Goal: Transaction & Acquisition: Purchase product/service

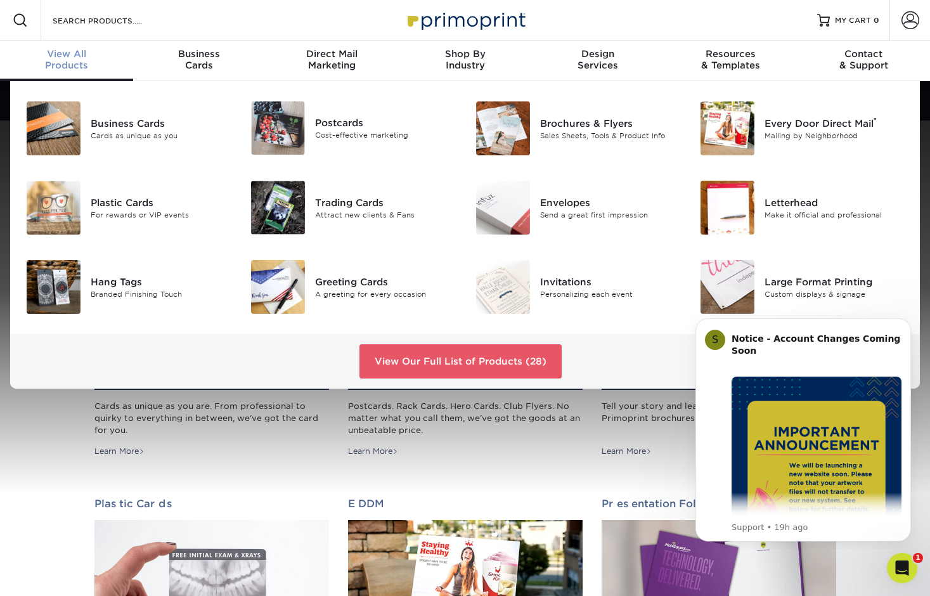
click at [81, 53] on span "View All" at bounding box center [66, 53] width 133 height 11
click at [68, 46] on link "View All Products" at bounding box center [66, 61] width 133 height 41
click at [395, 366] on link "View Our Full List of Products (28)" at bounding box center [461, 361] width 202 height 34
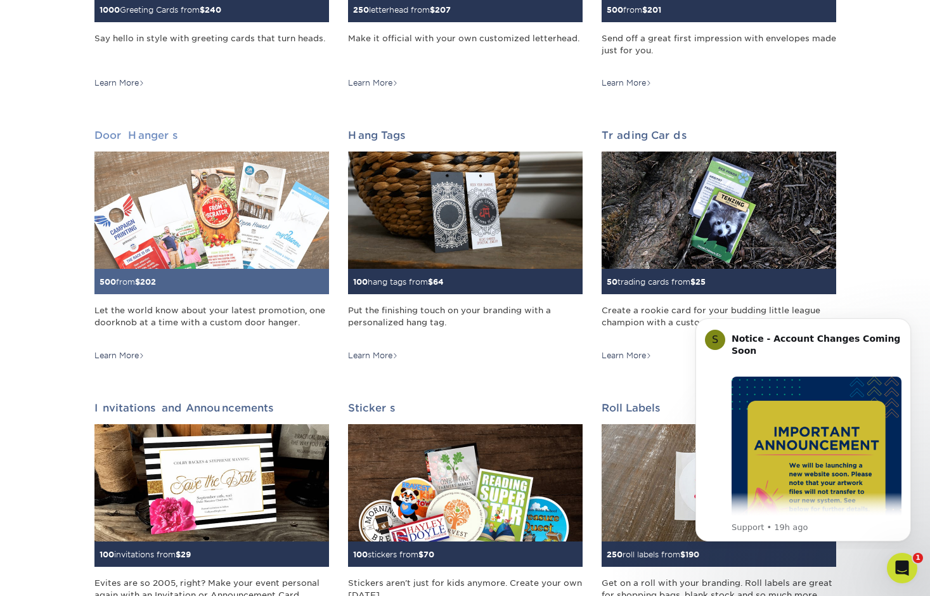
scroll to position [911, 0]
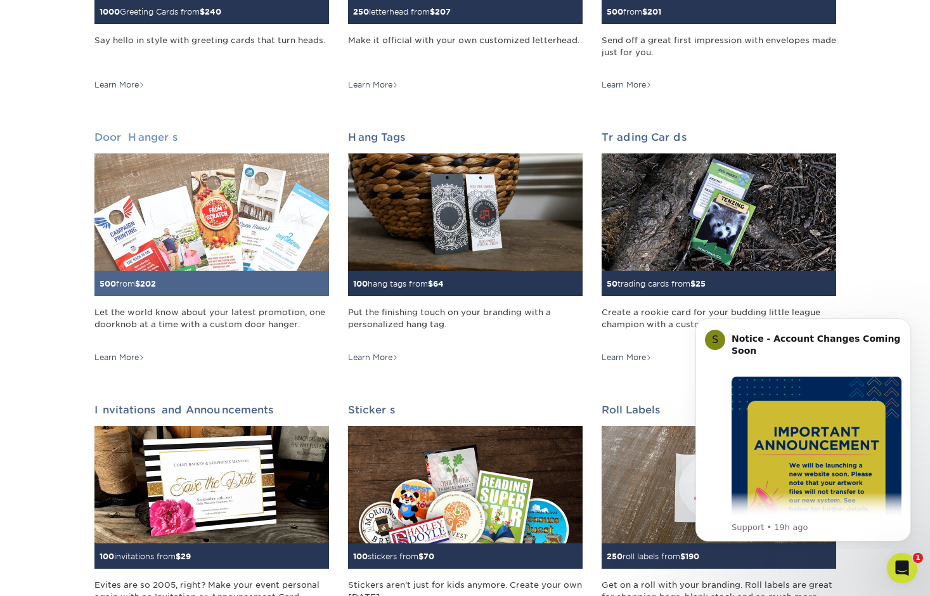
click at [192, 244] on img at bounding box center [211, 211] width 235 height 117
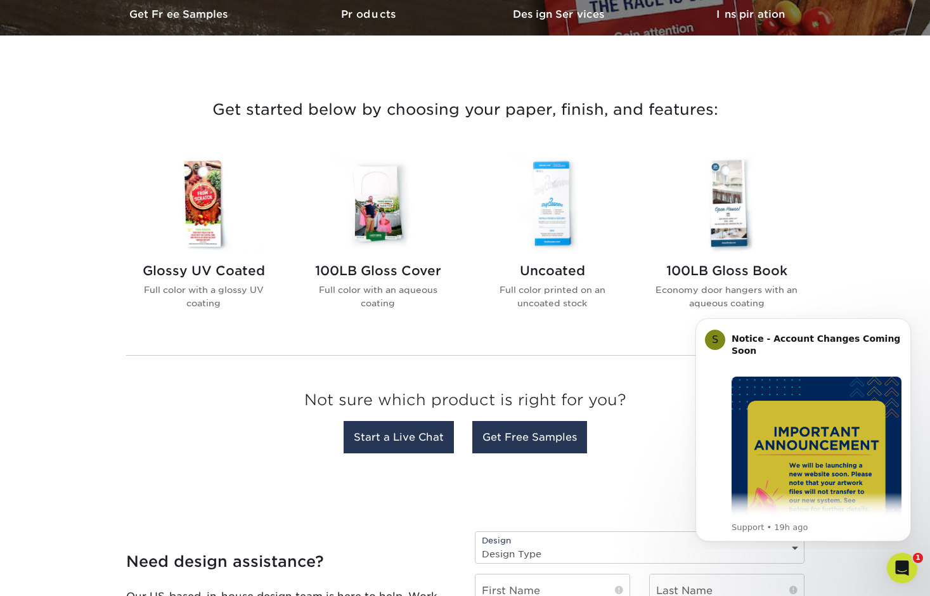
scroll to position [404, 0]
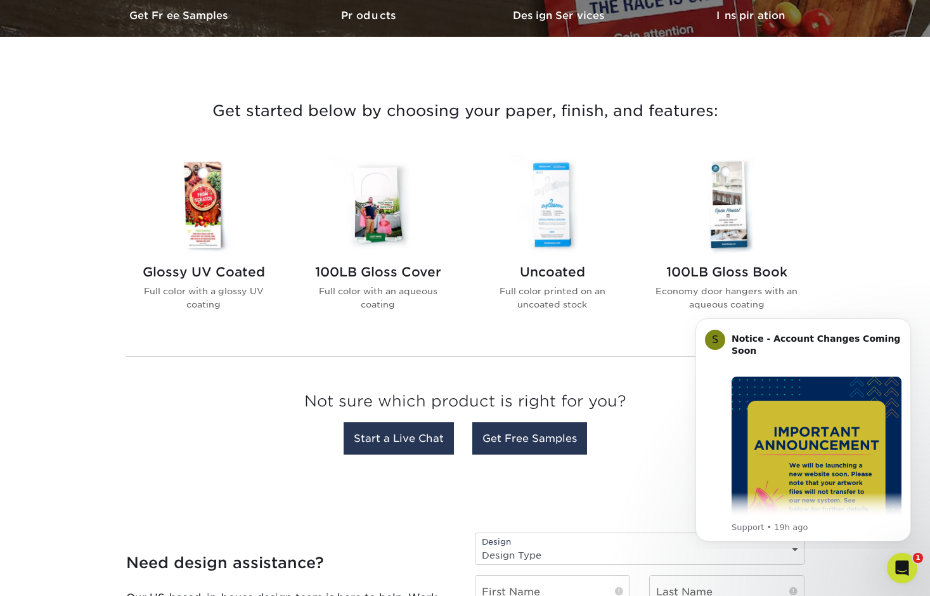
click at [358, 269] on h2 "100LB Gloss Cover" at bounding box center [378, 271] width 144 height 15
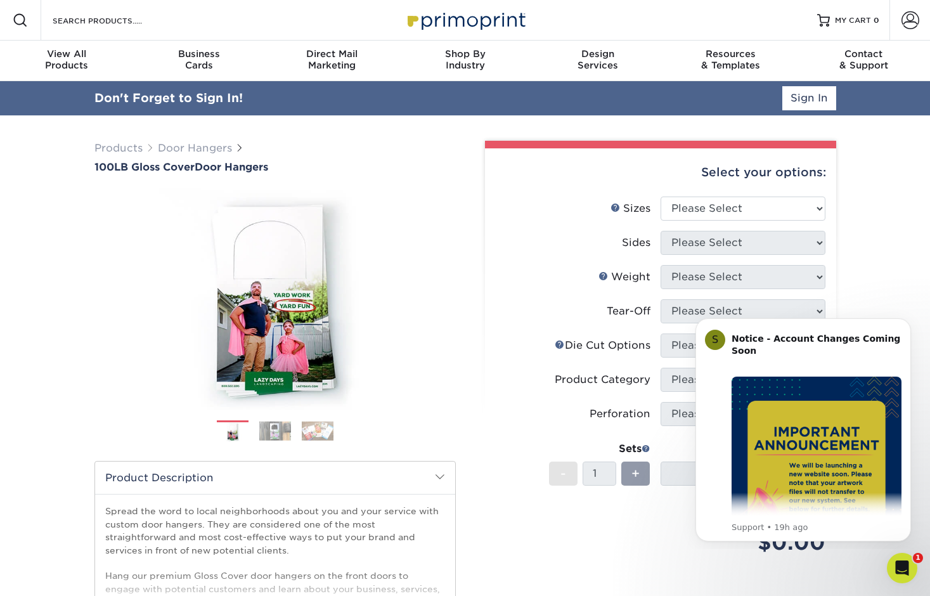
click at [531, 243] on label "Sides" at bounding box center [578, 243] width 165 height 24
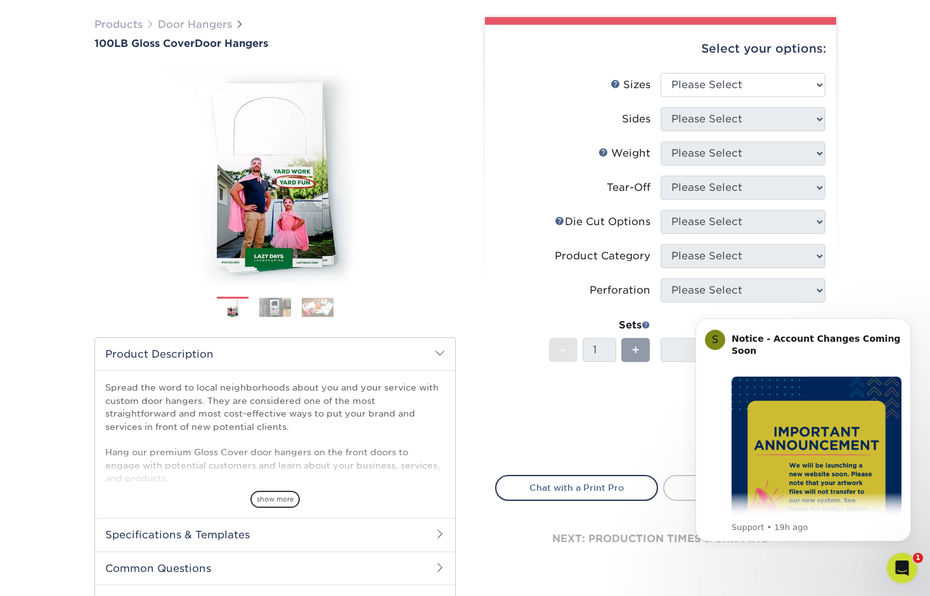
scroll to position [96, 0]
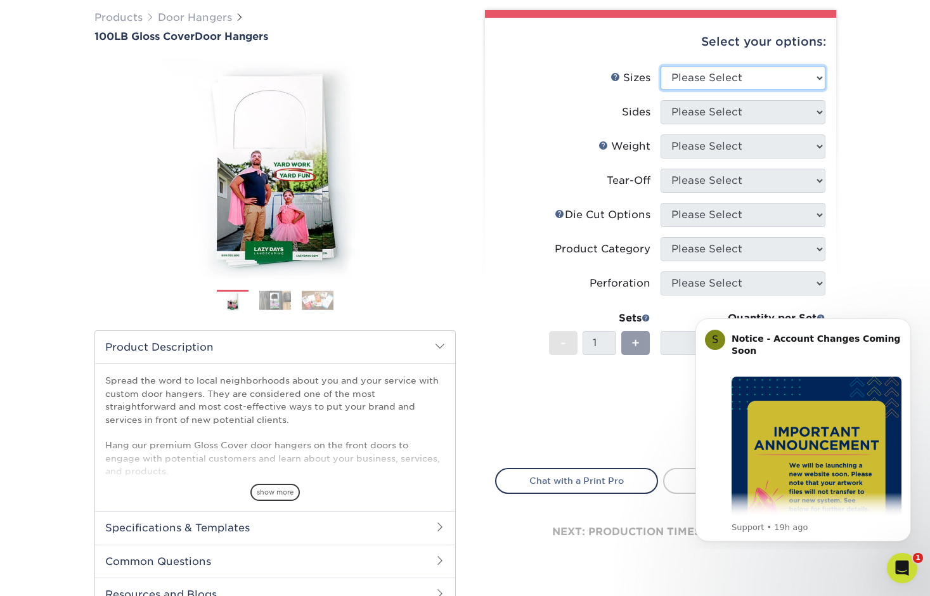
click at [708, 75] on select "Please Select 3.5" x 8.5" 3.5" x 11" 4" x 7" 4.25" x 11" 4.25" x 14"" at bounding box center [743, 78] width 165 height 24
click at [671, 74] on select "Please Select 3.5" x 8.5" 3.5" x 11" 4" x 7" 4.25" x 11" 4.25" x 14"" at bounding box center [743, 78] width 165 height 24
select select "3.50x8.50"
click at [661, 66] on select "Please Select 3.5" x 8.5" 3.5" x 11" 4" x 7" 4.25" x 11" 4.25" x 14"" at bounding box center [743, 78] width 165 height 24
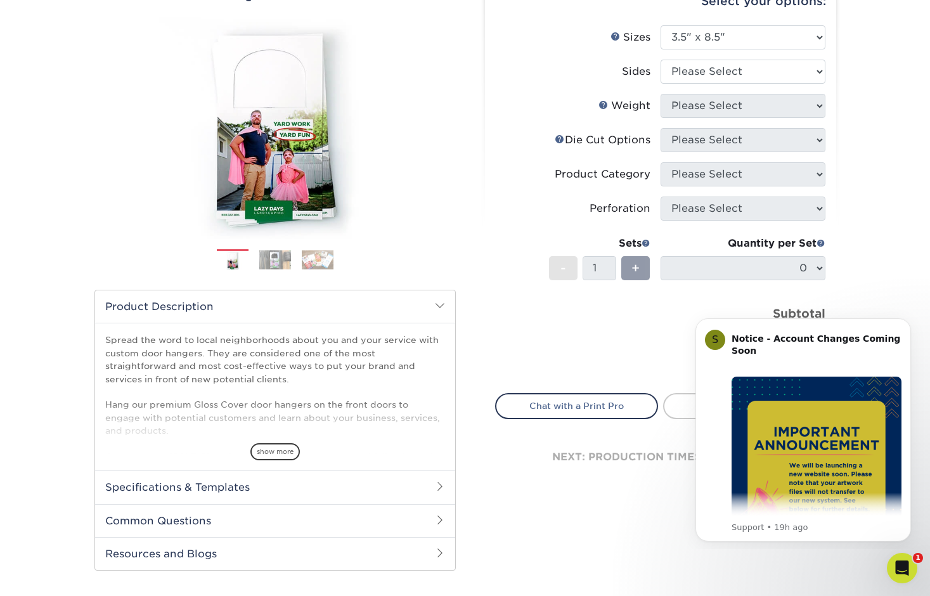
scroll to position [138, 0]
click at [694, 76] on select "Please Select Print Both Sides Print Front Only" at bounding box center [743, 71] width 165 height 24
select select "32d3c223-f82c-492b-b915-ba065a00862f"
click at [661, 59] on select "Please Select Print Both Sides Print Front Only" at bounding box center [743, 71] width 165 height 24
click at [709, 109] on select "Please Select 100LB" at bounding box center [743, 105] width 165 height 24
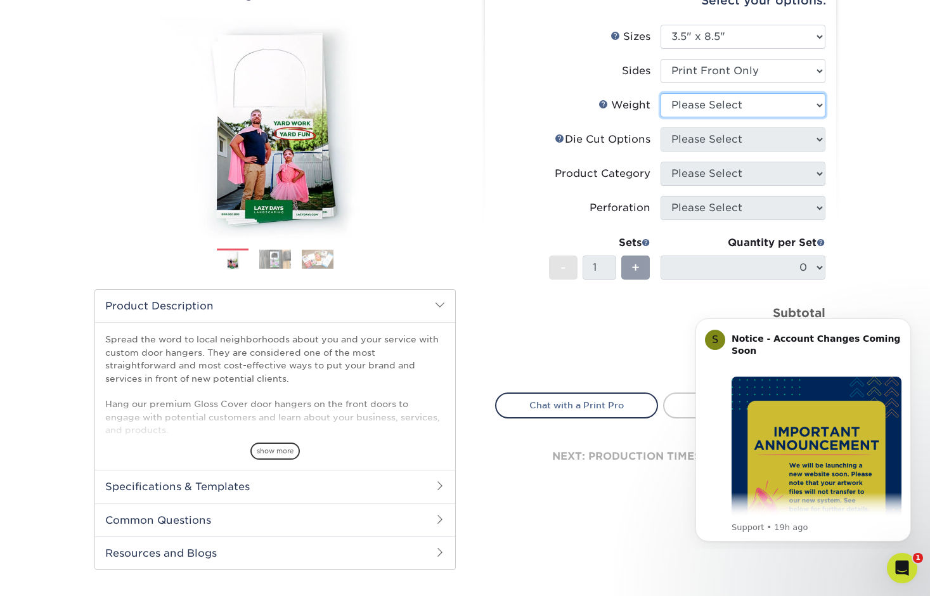
select select "100LB"
click at [661, 93] on select "Please Select 100LB" at bounding box center [743, 105] width 165 height 24
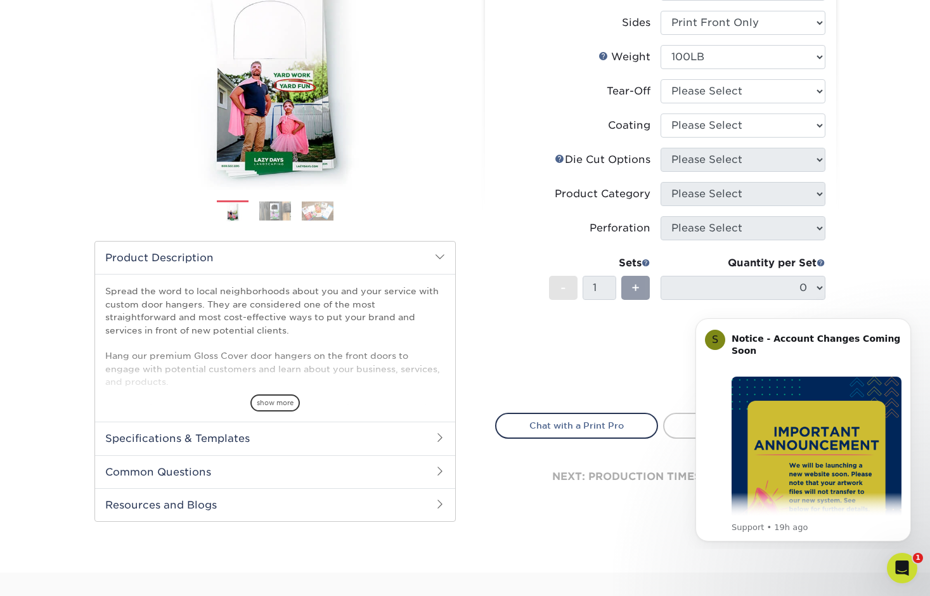
scroll to position [187, 0]
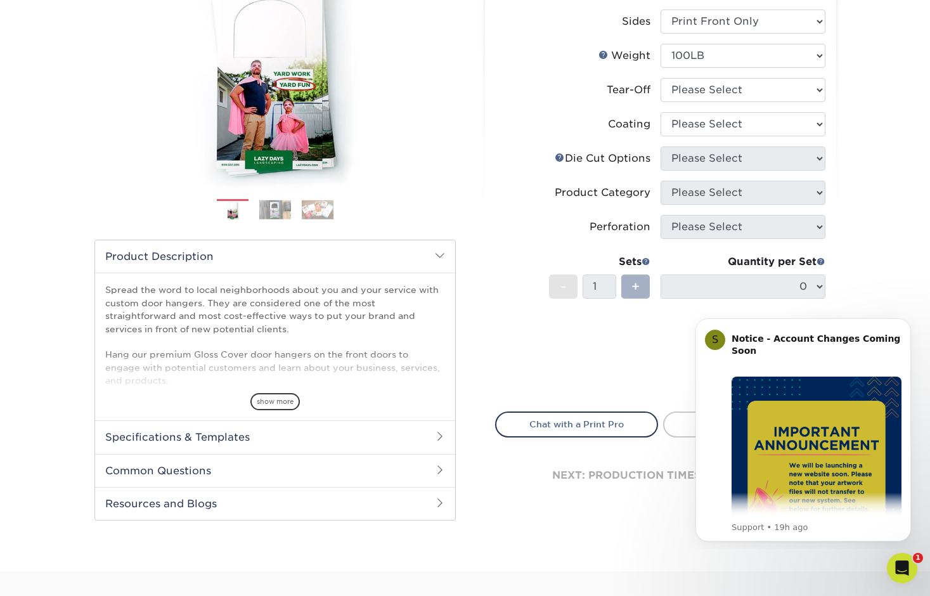
click at [633, 276] on div "+" at bounding box center [636, 287] width 29 height 24
click at [634, 283] on span "+" at bounding box center [636, 286] width 8 height 19
click at [716, 99] on select "Please Select Yes No" at bounding box center [743, 90] width 165 height 24
select select "1"
click at [661, 78] on select "Please Select Yes No" at bounding box center [743, 90] width 165 height 24
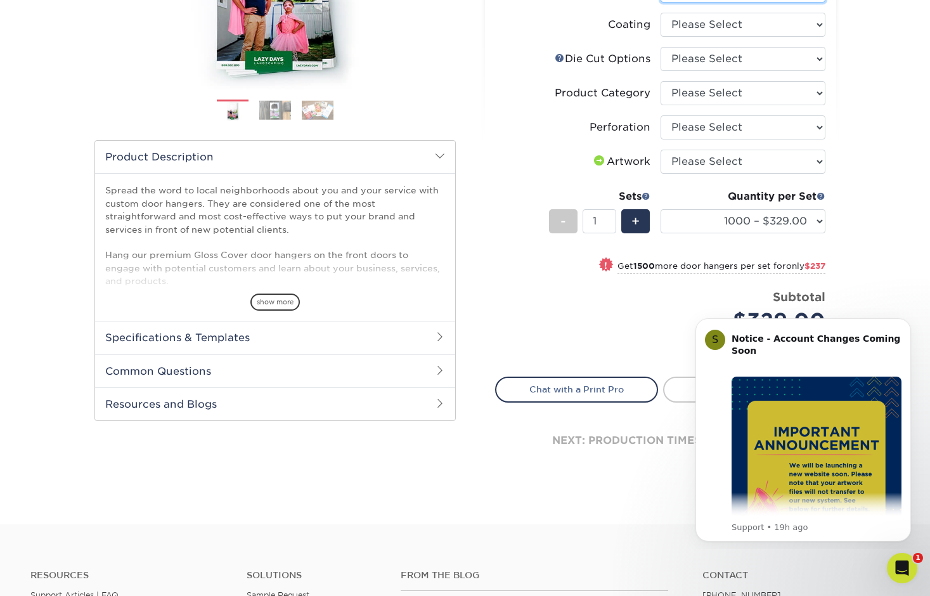
scroll to position [290, 0]
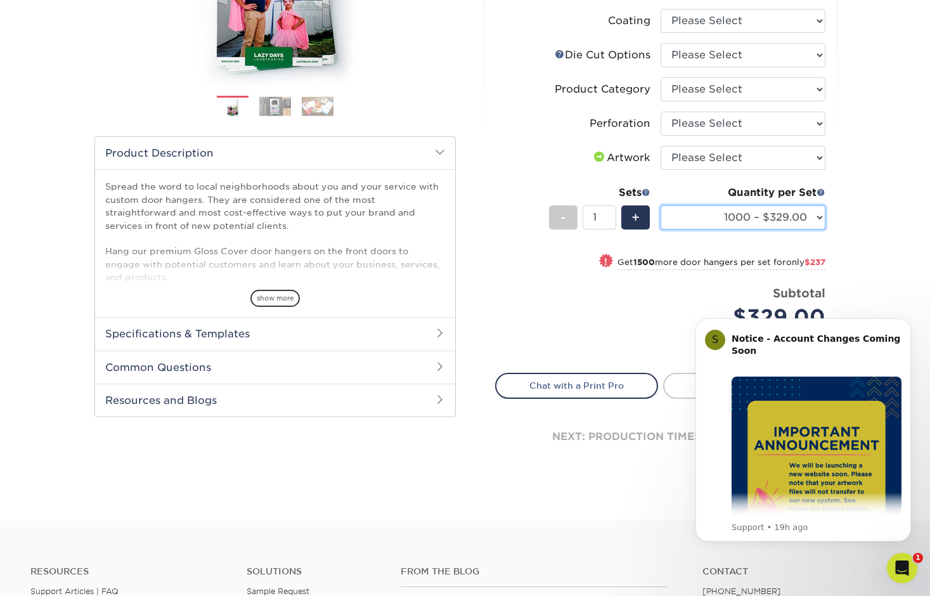
click at [806, 214] on select "1000 – $329.00 2500 – $566.00 5000 – $756.00 10000 – $1370.00 15000 – $1984.00 …" at bounding box center [743, 217] width 165 height 24
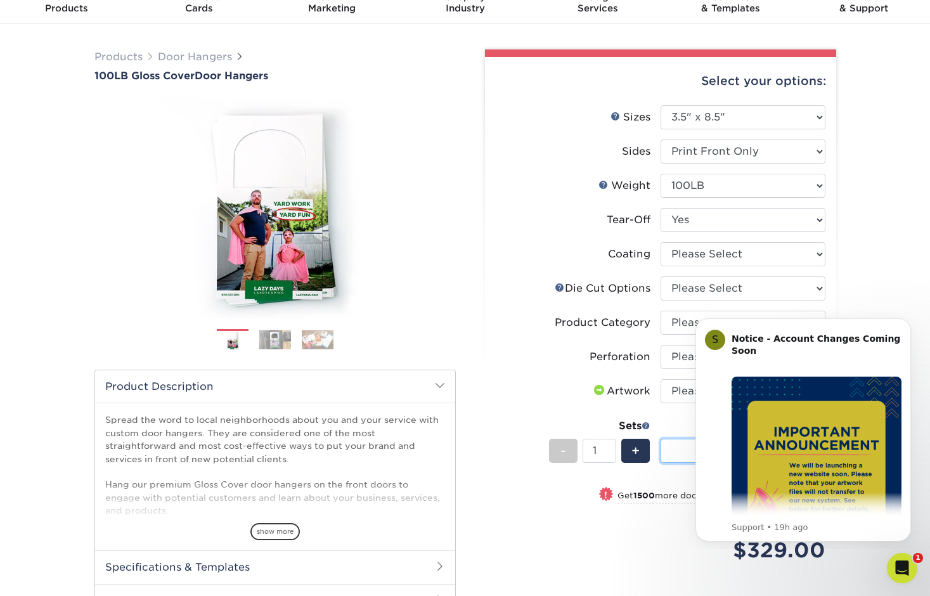
scroll to position [0, 0]
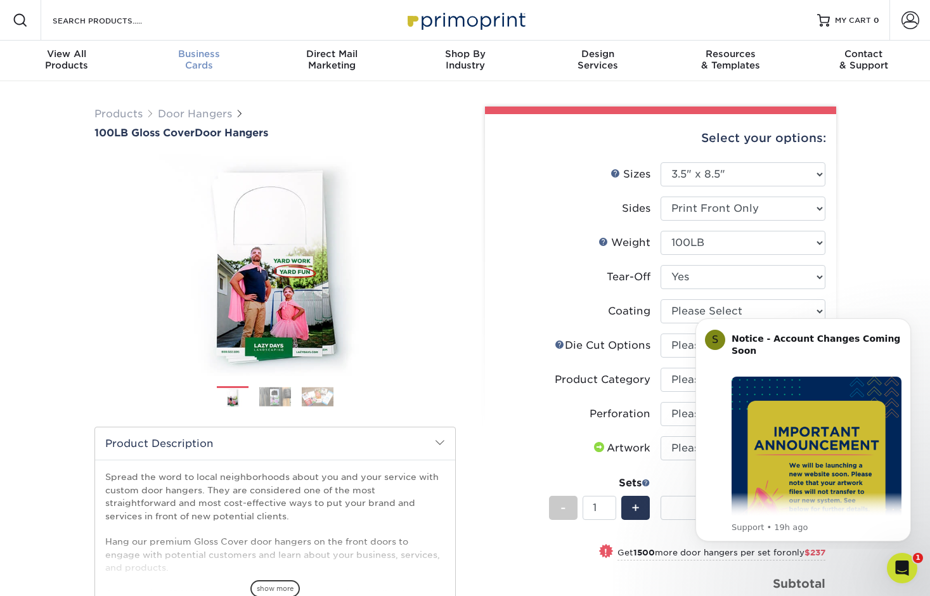
click at [193, 60] on div "Business Cards" at bounding box center [199, 59] width 133 height 23
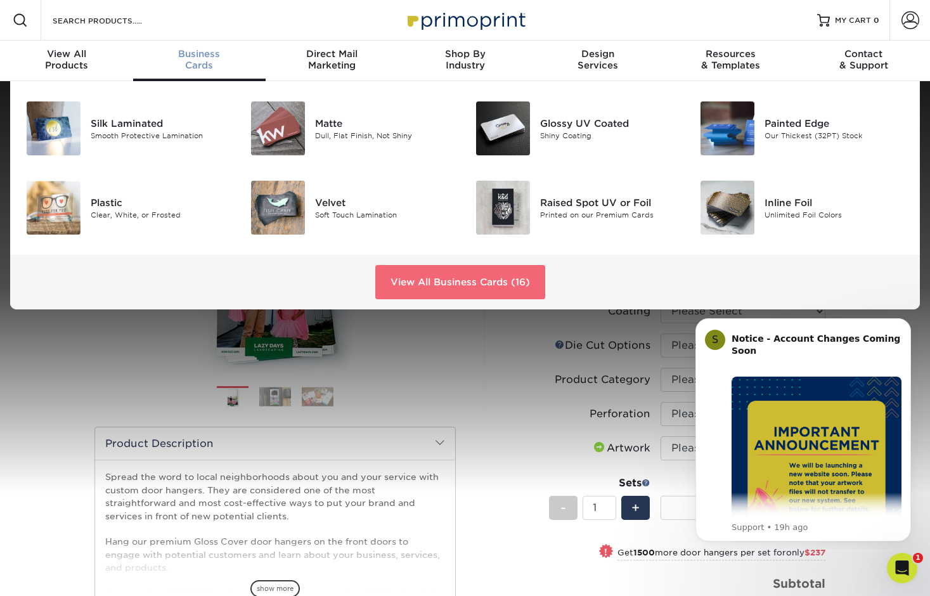
click at [462, 288] on link "View All Business Cards (16)" at bounding box center [460, 282] width 170 height 34
click at [450, 277] on link "View All Business Cards (16)" at bounding box center [460, 282] width 170 height 34
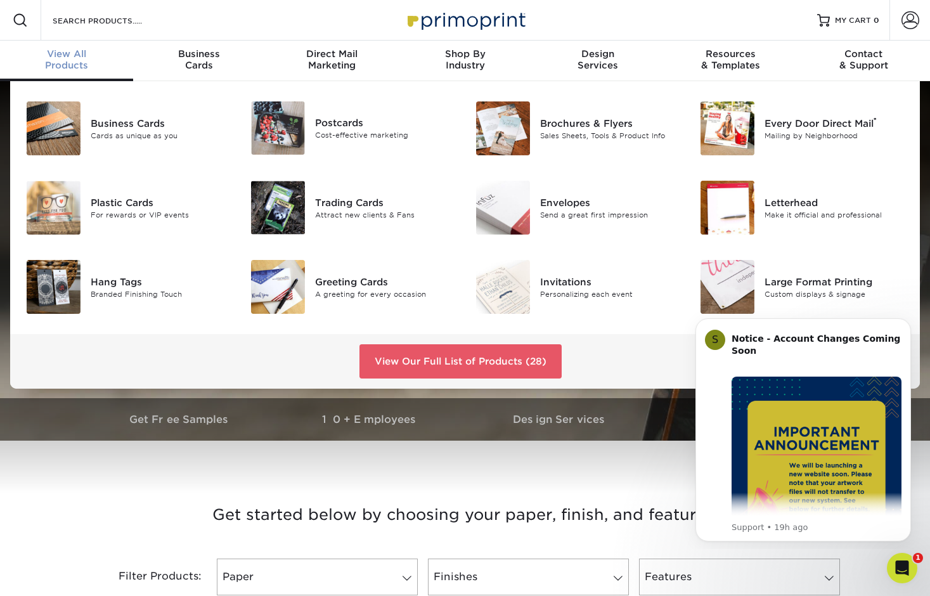
click at [68, 56] on span "View All" at bounding box center [66, 53] width 133 height 11
click at [414, 363] on link "View Our Full List of Products (28)" at bounding box center [461, 361] width 202 height 34
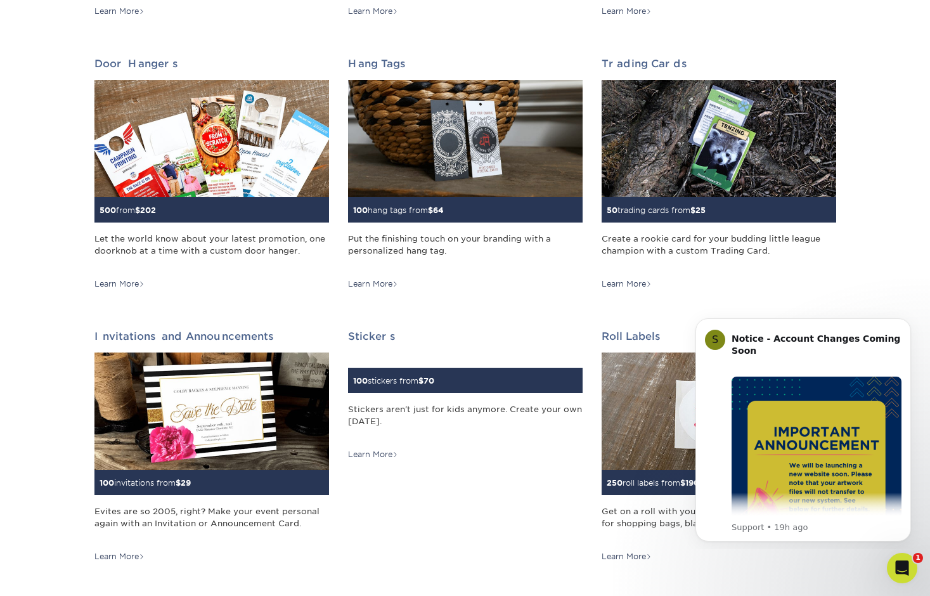
scroll to position [987, 0]
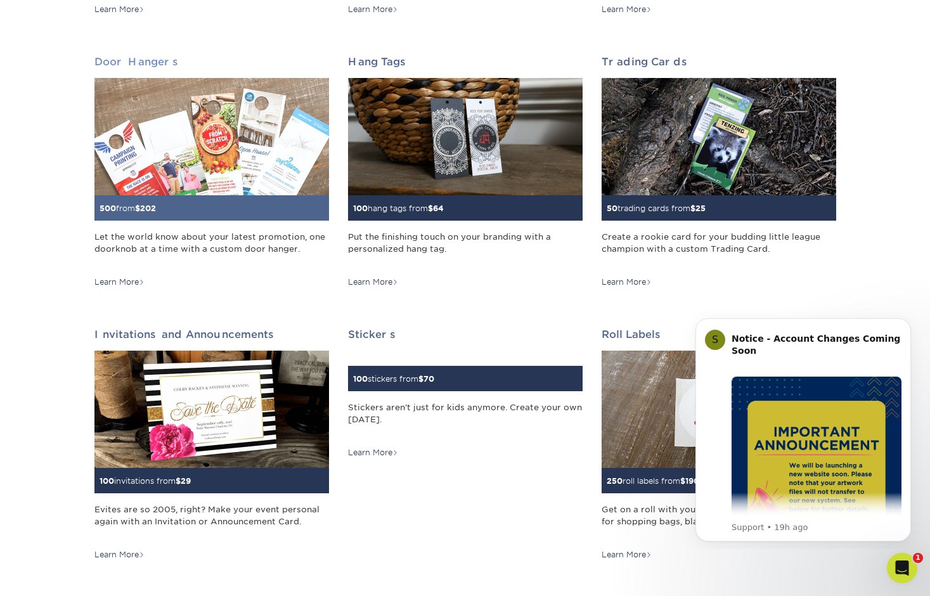
click at [131, 177] on img at bounding box center [211, 136] width 235 height 117
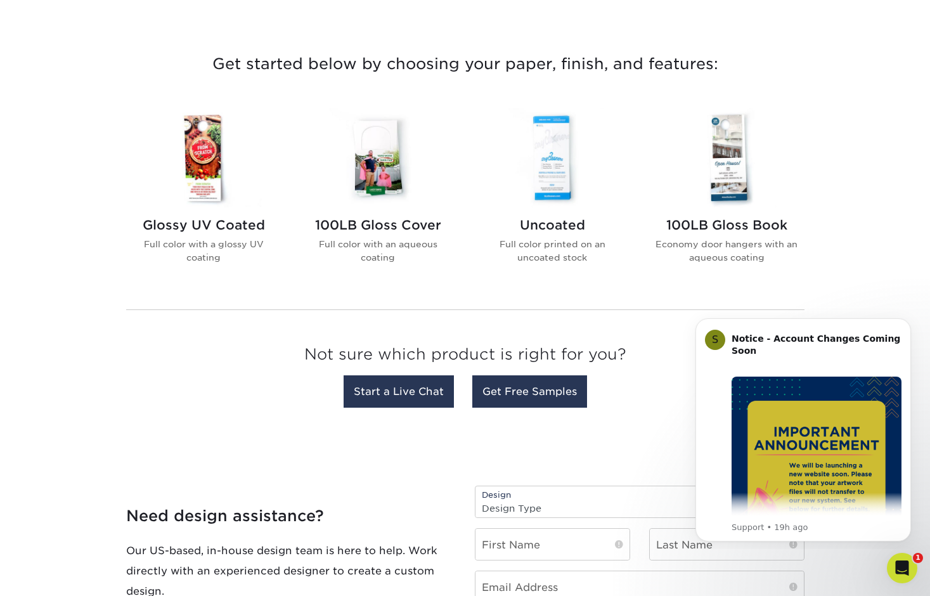
scroll to position [452, 0]
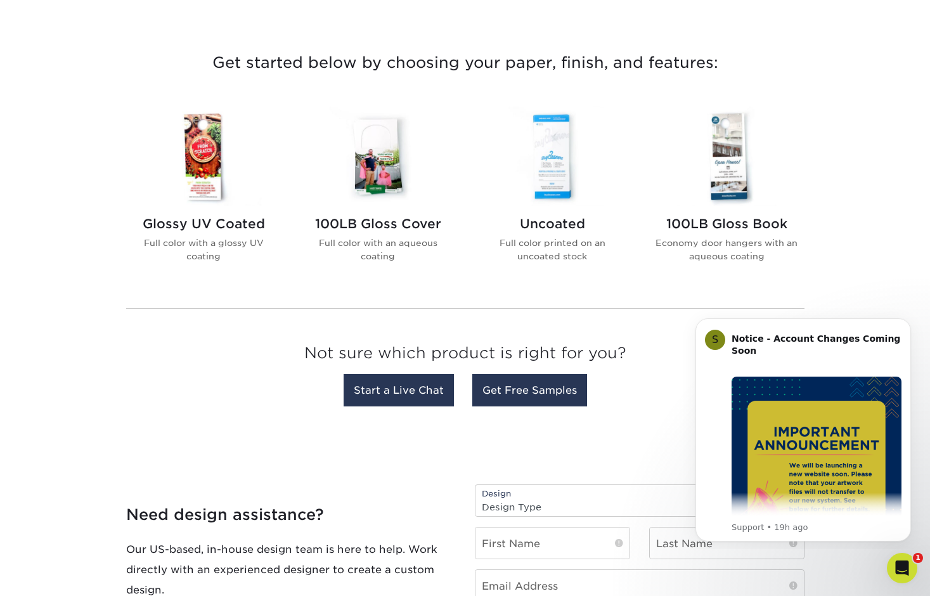
click at [197, 194] on img at bounding box center [204, 157] width 144 height 100
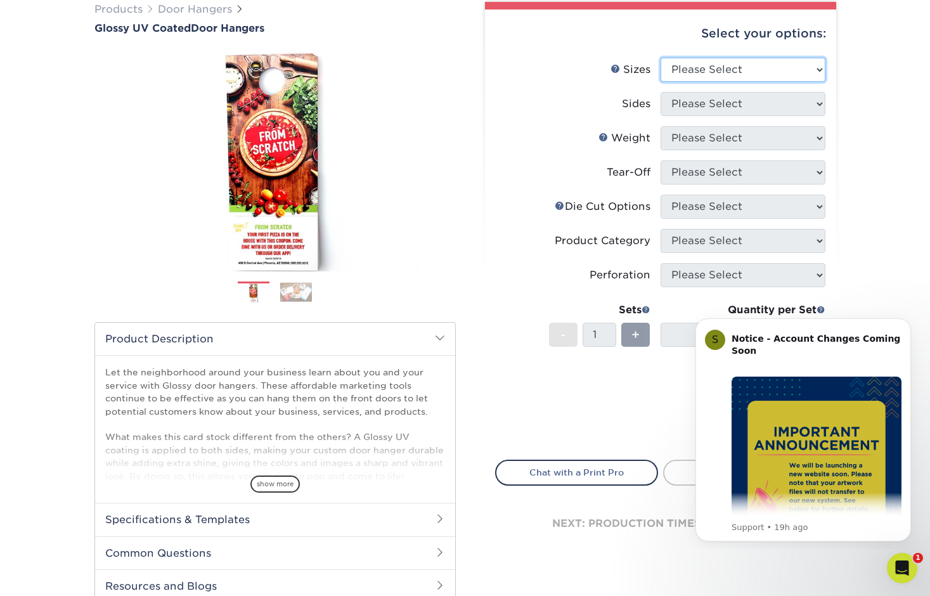
click at [718, 63] on select "Please Select 3.5" x 8.5" 3.5" x 11" 4" x 7" 4.25" x 11" 4.25" x 14"" at bounding box center [743, 70] width 165 height 24
select select "3.50x8.50"
click at [661, 58] on select "Please Select 3.5" x 8.5" 3.5" x 11" 4" x 7" 4.25" x 11" 4.25" x 14"" at bounding box center [743, 70] width 165 height 24
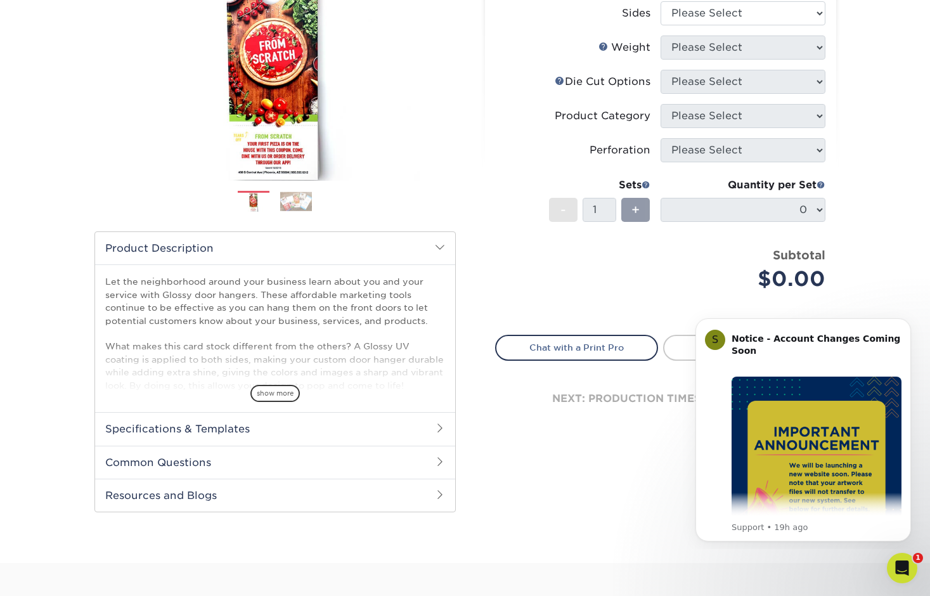
scroll to position [190, 0]
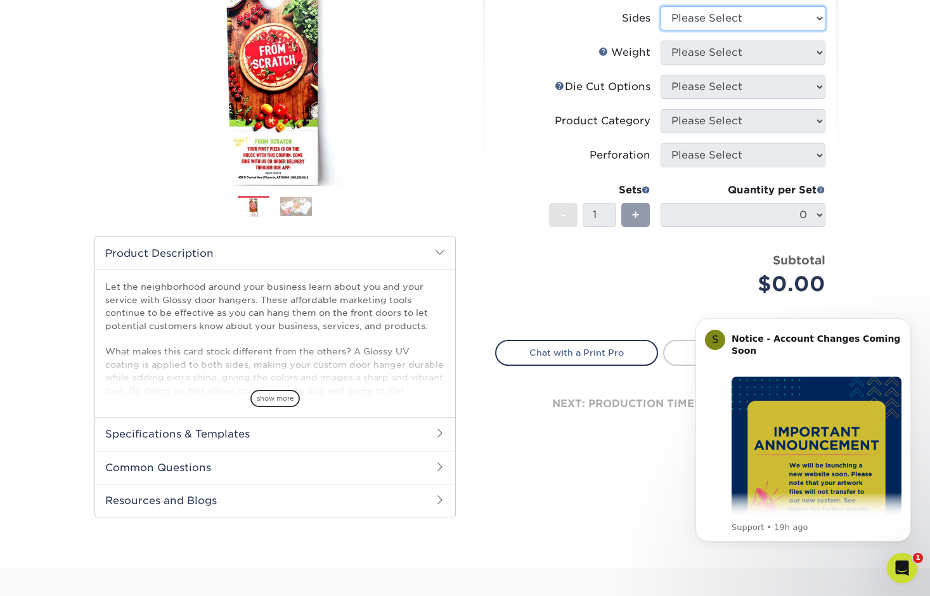
click at [683, 21] on select "Please Select Print Both Sides Print Front Only" at bounding box center [743, 18] width 165 height 24
select select "32d3c223-f82c-492b-b915-ba065a00862f"
click at [661, 6] on select "Please Select Print Both Sides Print Front Only" at bounding box center [743, 18] width 165 height 24
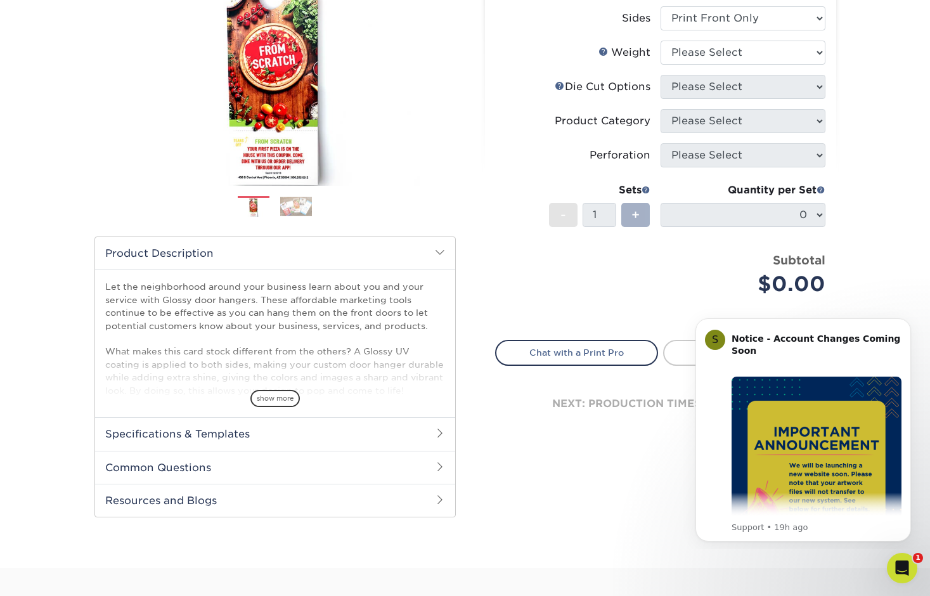
click at [633, 219] on span "+" at bounding box center [636, 214] width 8 height 19
click at [705, 51] on select "Please Select 16PT 14PT" at bounding box center [743, 53] width 165 height 24
select select "16PT"
click at [661, 41] on select "Please Select 16PT 14PT" at bounding box center [743, 53] width 165 height 24
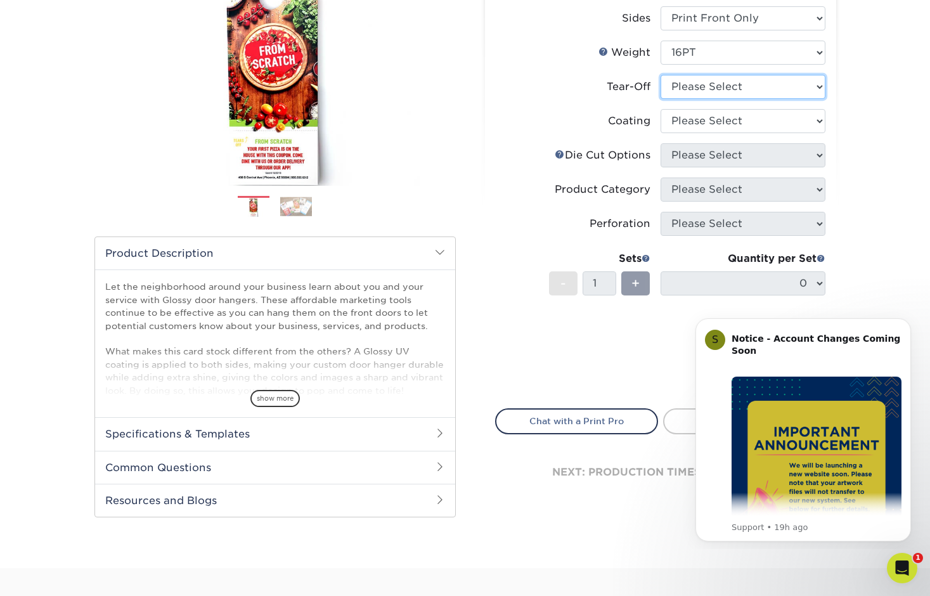
click at [704, 84] on select "Please Select Yes No" at bounding box center [743, 87] width 165 height 24
select select "1"
click at [661, 75] on select "Please Select Yes No" at bounding box center [743, 87] width 165 height 24
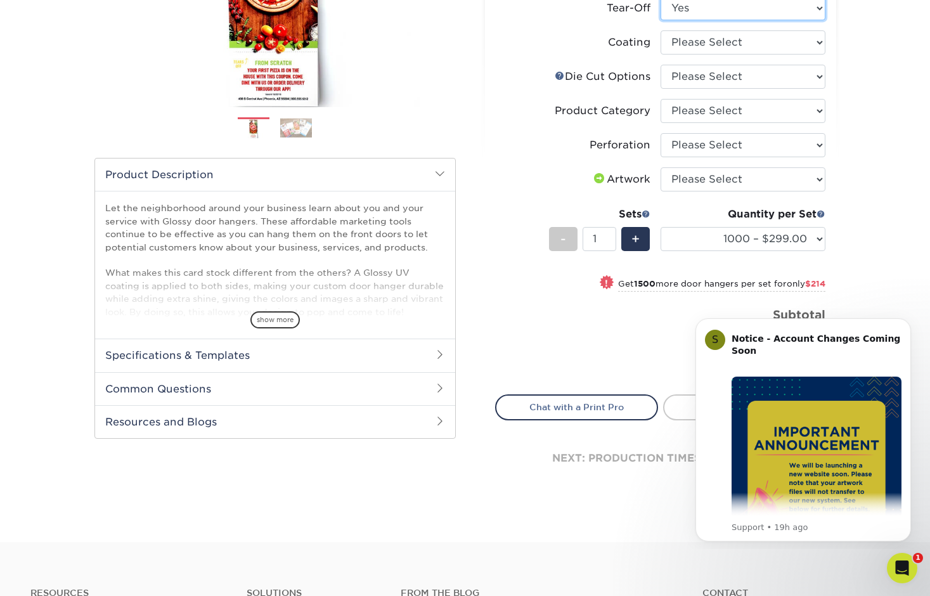
scroll to position [275, 0]
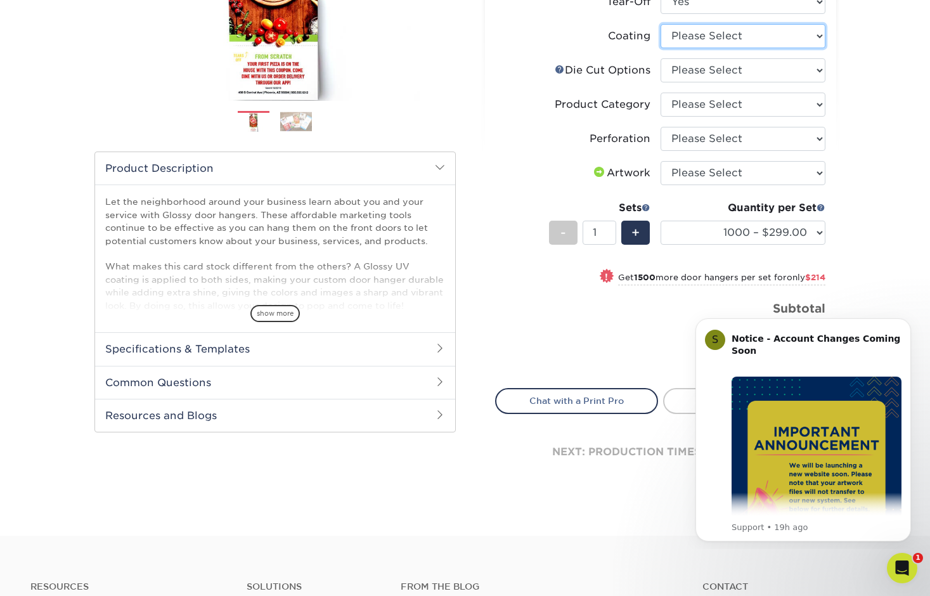
click at [731, 37] on select at bounding box center [743, 36] width 165 height 24
select select "ae367451-b2b8-45df-a344-0f05b6a12993"
click at [661, 24] on select at bounding box center [743, 36] width 165 height 24
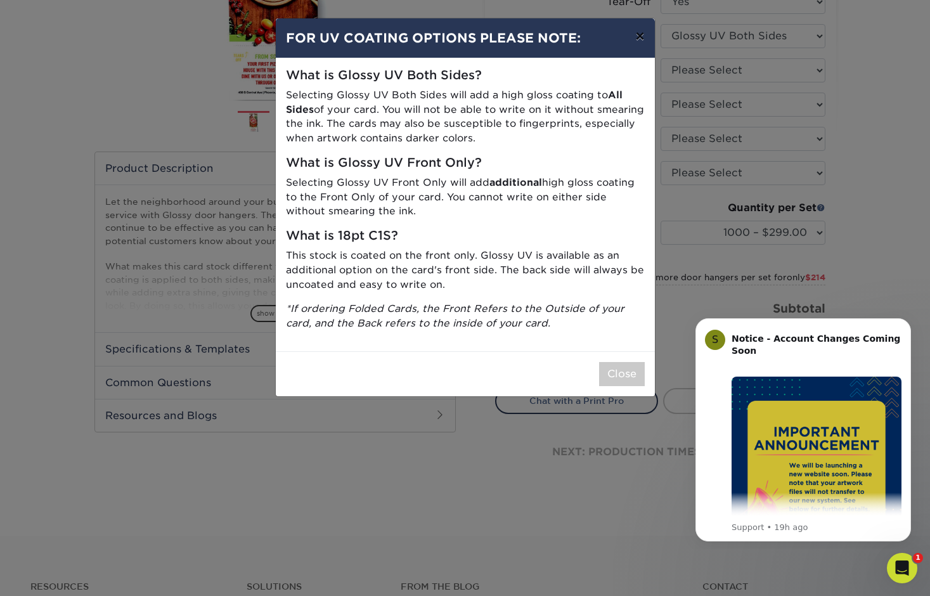
click at [638, 35] on button "×" at bounding box center [639, 36] width 29 height 36
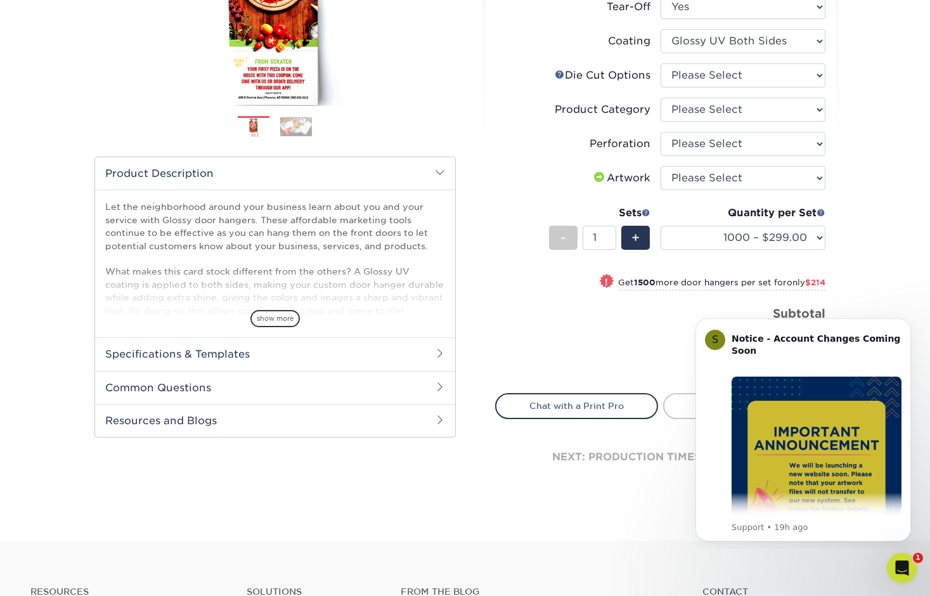
scroll to position [269, 0]
click at [686, 79] on select "Please Select Standard Die Cut Arch Die Cut Starburst Die Cut" at bounding box center [743, 77] width 165 height 24
select select "fe6a4ed8-5803-433c-b773-a25a7b955e98"
click at [661, 65] on select "Please Select Standard Die Cut Arch Die Cut Starburst Die Cut" at bounding box center [743, 77] width 165 height 24
click at [694, 114] on select "Please Select Door Hangers" at bounding box center [743, 111] width 165 height 24
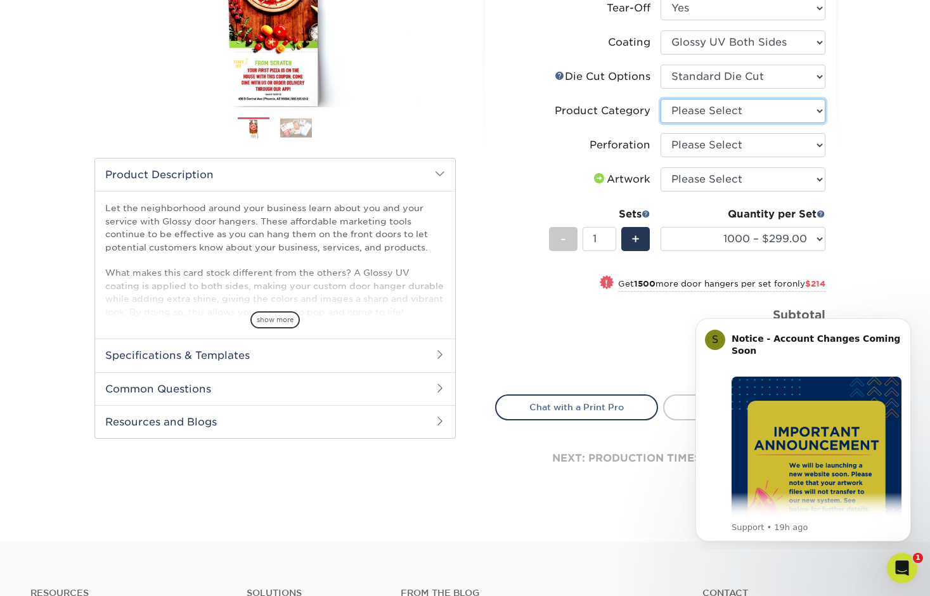
select select "1c1979e6-40d3-428d-9347-0c8c8854e4a3"
click at [661, 99] on select "Please Select Door Hangers" at bounding box center [743, 111] width 165 height 24
click at [697, 138] on select "Please Select Perforation 2" from Bottom" at bounding box center [743, 145] width 165 height 24
select select "818a9c51-d57a-4cd5-8314-7fd31c7ac272"
click at [661, 133] on select "Please Select Perforation 2" from Bottom" at bounding box center [743, 145] width 165 height 24
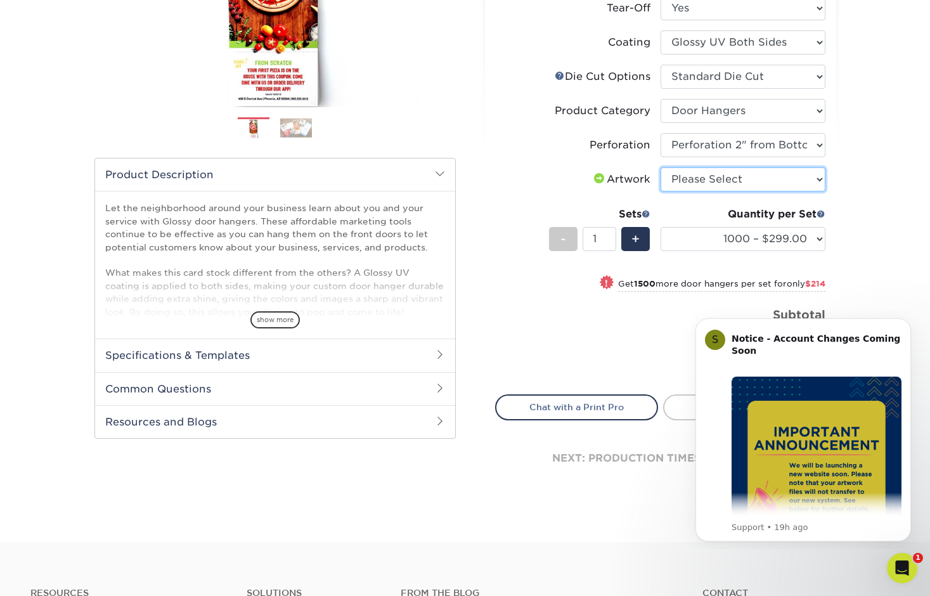
click at [724, 185] on select "Please Select I will upload files I need a design - $100" at bounding box center [743, 179] width 165 height 24
select select "upload"
click at [661, 167] on select "Please Select I will upload files I need a design - $100" at bounding box center [743, 179] width 165 height 24
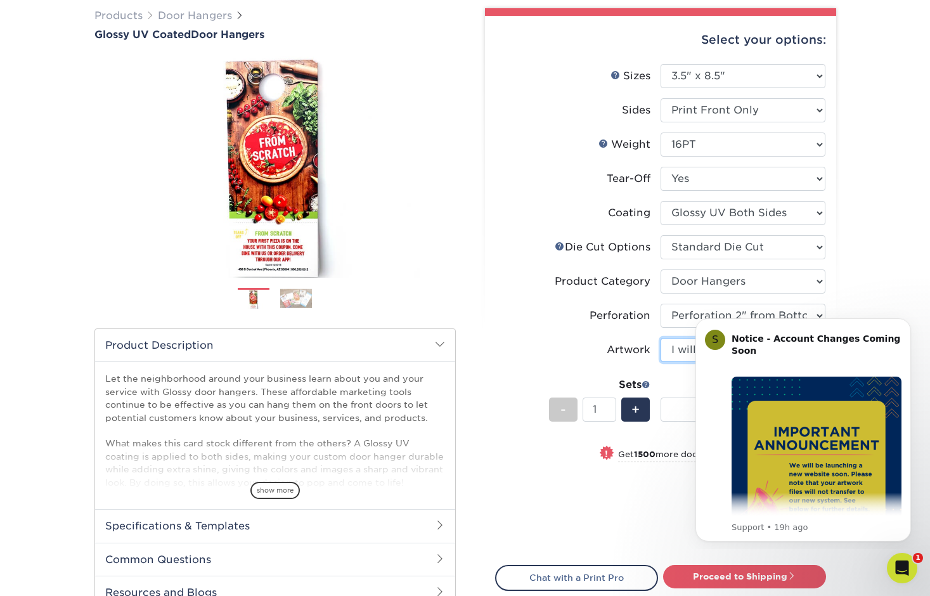
scroll to position [99, 0]
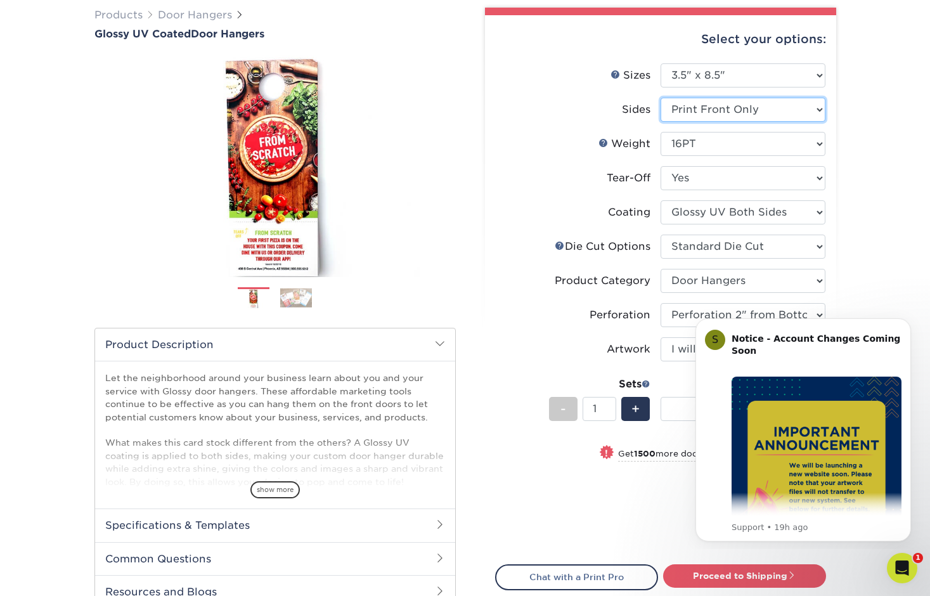
click at [716, 103] on select "Please Select Print Both Sides Print Front Only" at bounding box center [743, 110] width 165 height 24
select select "13abbda7-1d64-4f25-8bb2-c179b224825d"
click at [661, 98] on select "Please Select Print Both Sides Print Front Only" at bounding box center [743, 110] width 165 height 24
select select "-1"
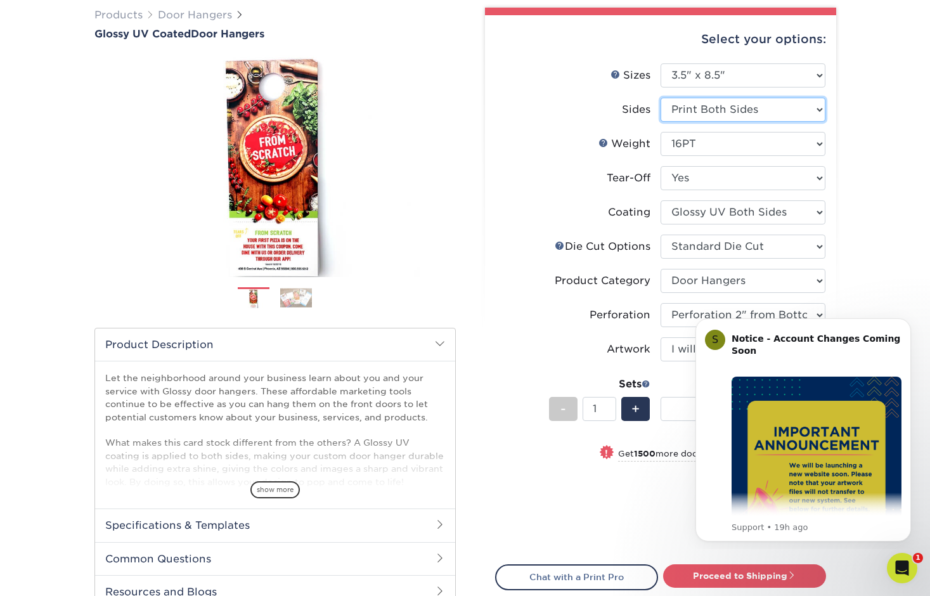
select select "-1"
select select
select select "-1"
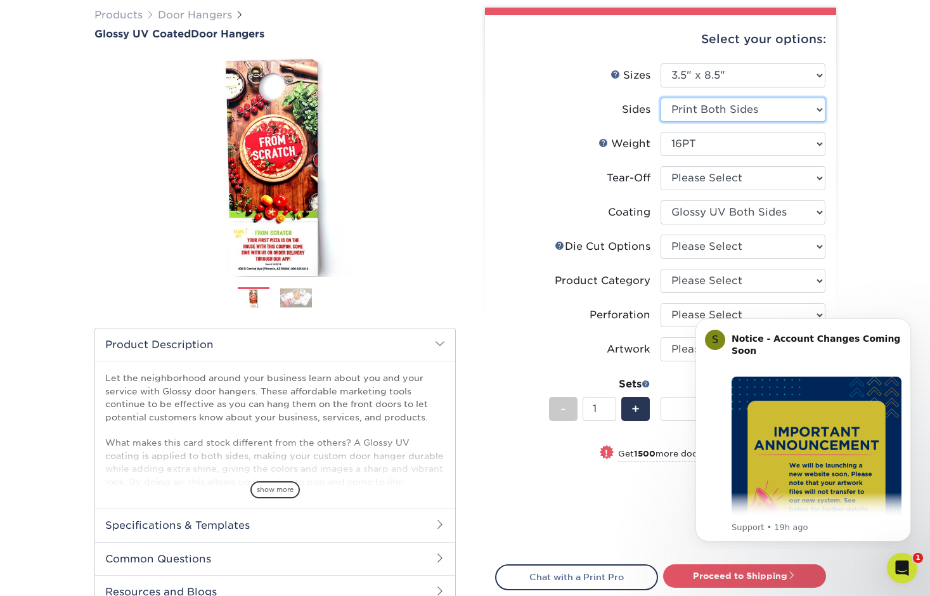
select select "-1"
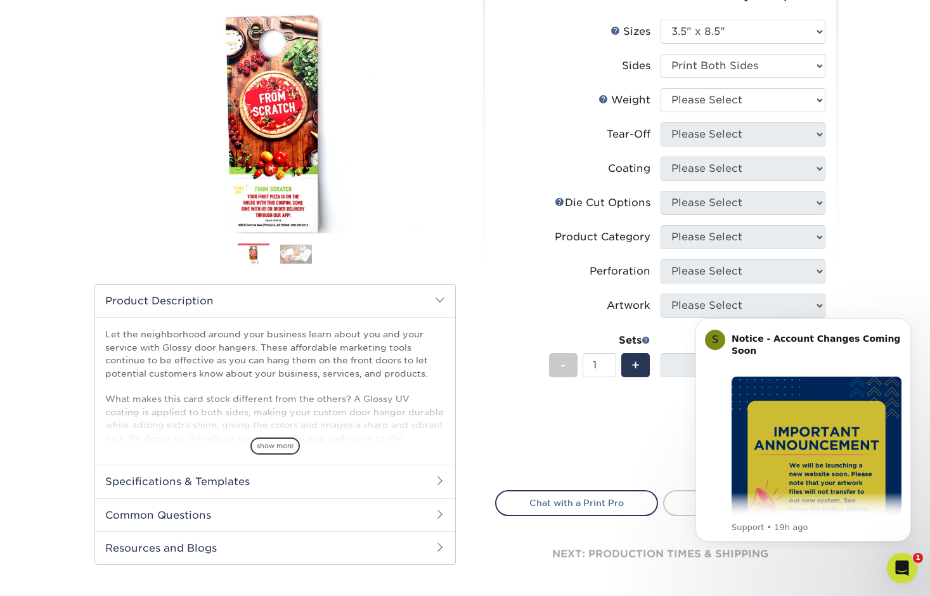
scroll to position [145, 0]
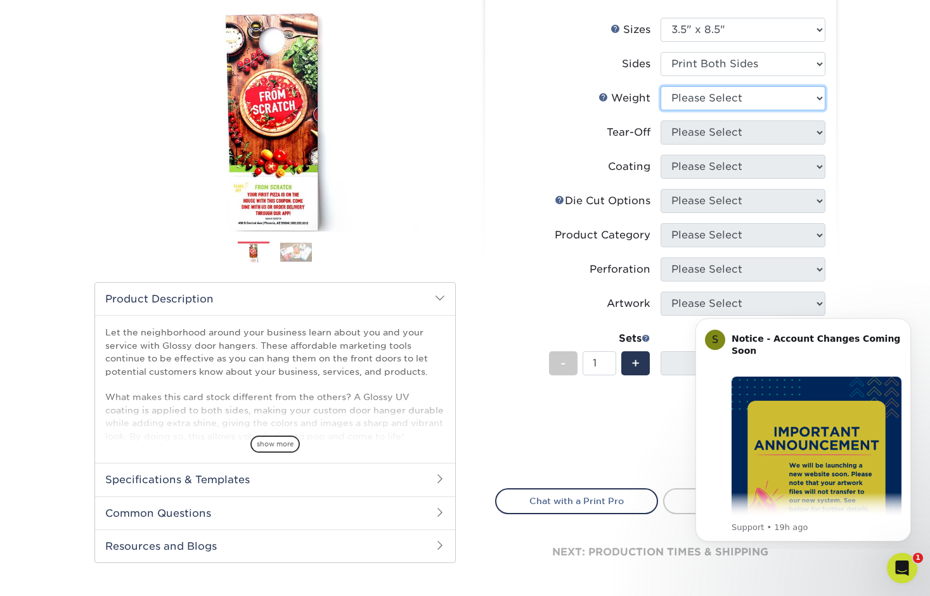
click at [703, 100] on select "Please Select 16PT 14PT" at bounding box center [743, 98] width 165 height 24
select select "16PT"
click at [661, 86] on select "Please Select 16PT 14PT" at bounding box center [743, 98] width 165 height 24
select select
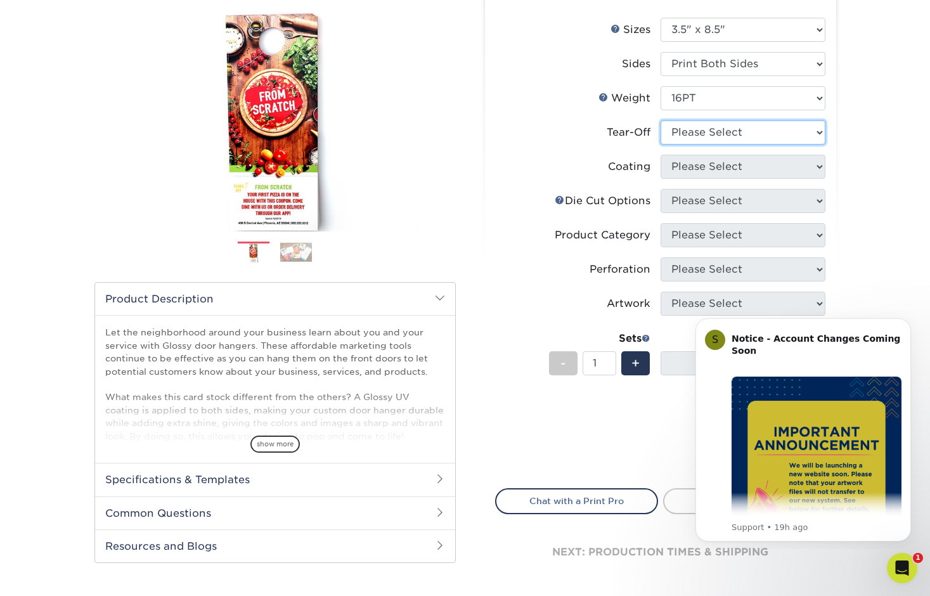
click at [697, 133] on select "Please Select Yes No" at bounding box center [743, 132] width 165 height 24
select select "1"
click at [661, 120] on select "Please Select Yes No" at bounding box center [743, 132] width 165 height 24
select select "-1"
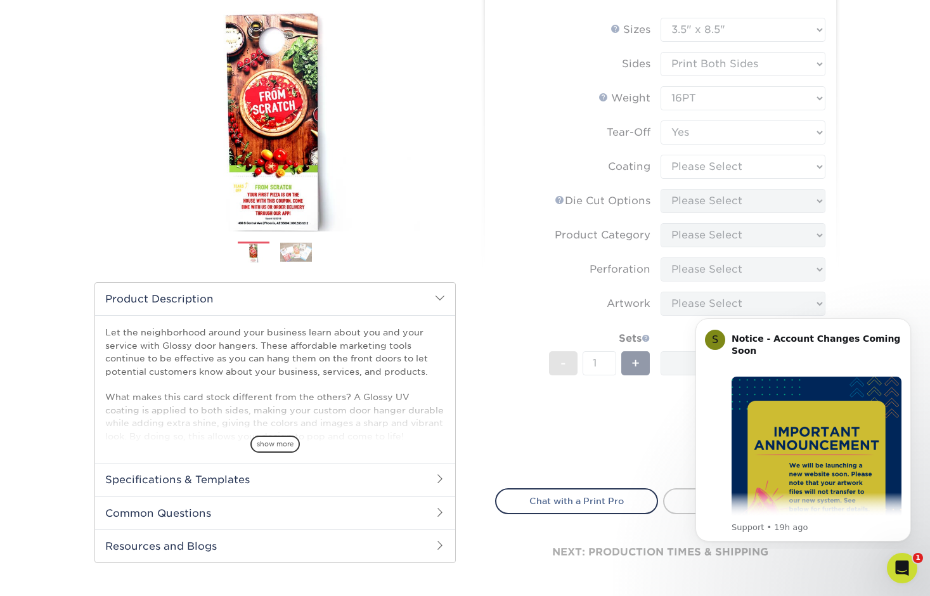
click at [722, 167] on form "Sizes Help Sizes Please Select 3.5" x 8.5" 3.5" x 11" 4" x 7" 4.25" x 11" 4.25"…" at bounding box center [660, 246] width 331 height 456
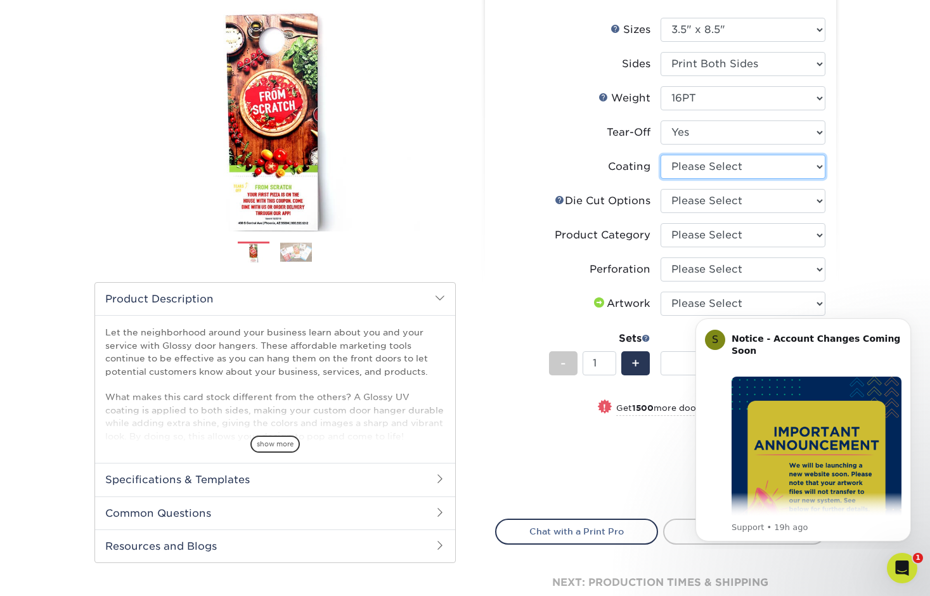
click at [722, 162] on select at bounding box center [743, 167] width 165 height 24
select select "ae367451-b2b8-45df-a344-0f05b6a12993"
click at [661, 155] on select at bounding box center [743, 167] width 165 height 24
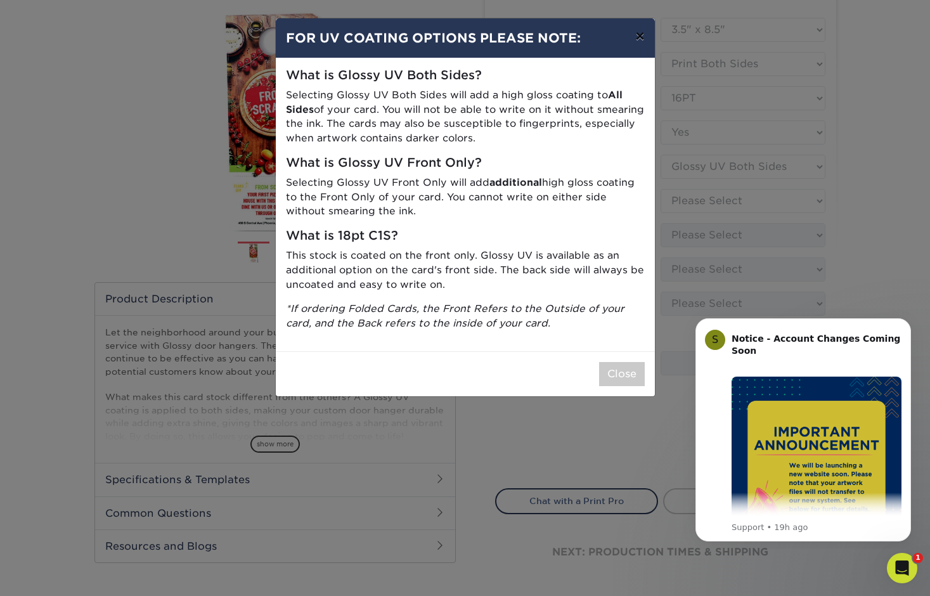
click at [639, 41] on button "×" at bounding box center [639, 36] width 29 height 36
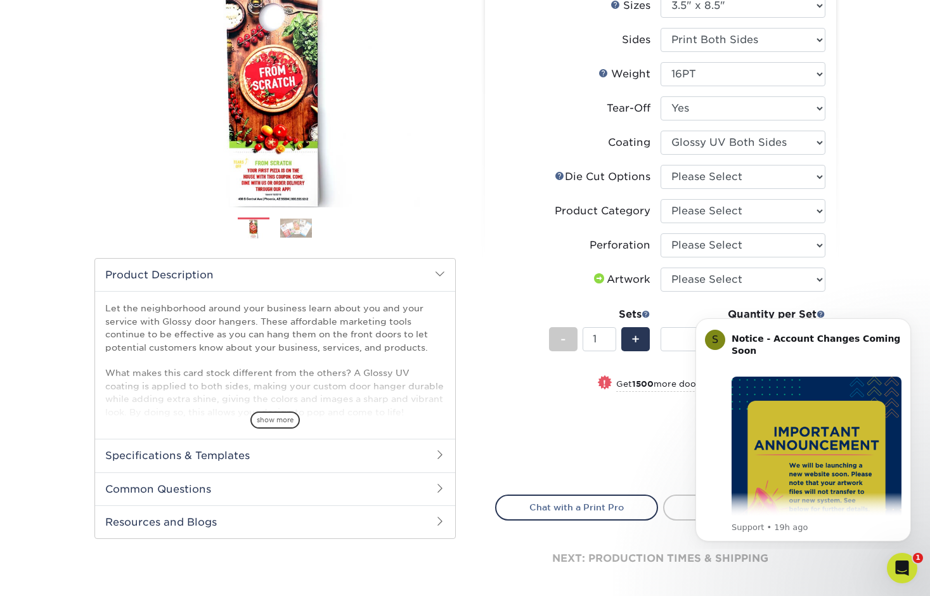
scroll to position [0, 0]
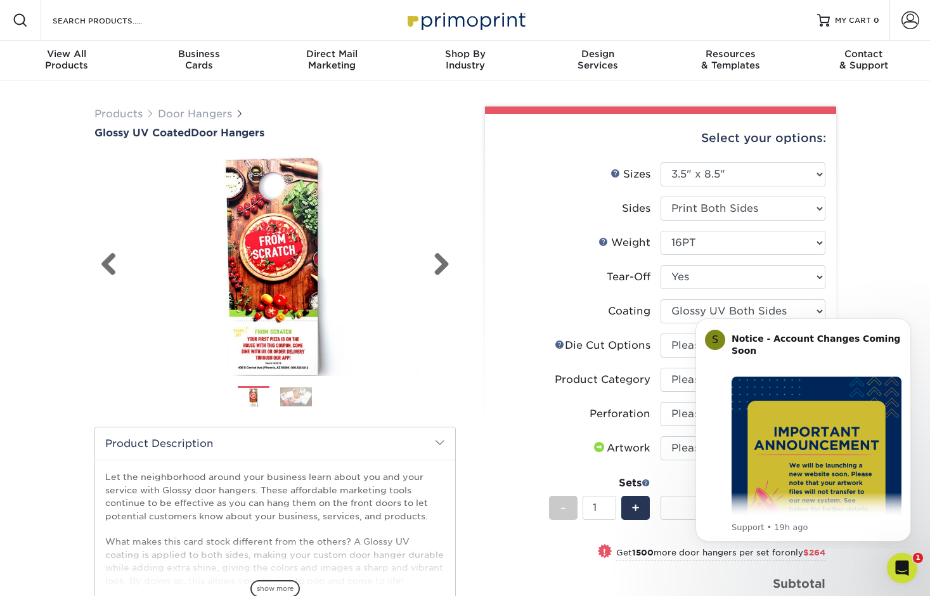
click at [278, 183] on img at bounding box center [274, 265] width 361 height 250
click at [263, 182] on img at bounding box center [274, 265] width 361 height 250
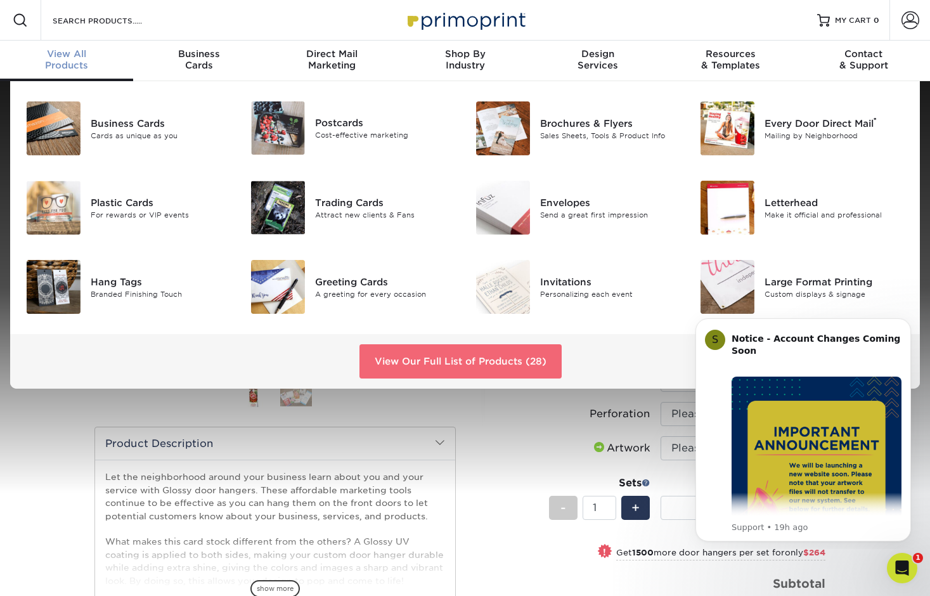
click at [457, 365] on link "View Our Full List of Products (28)" at bounding box center [461, 361] width 202 height 34
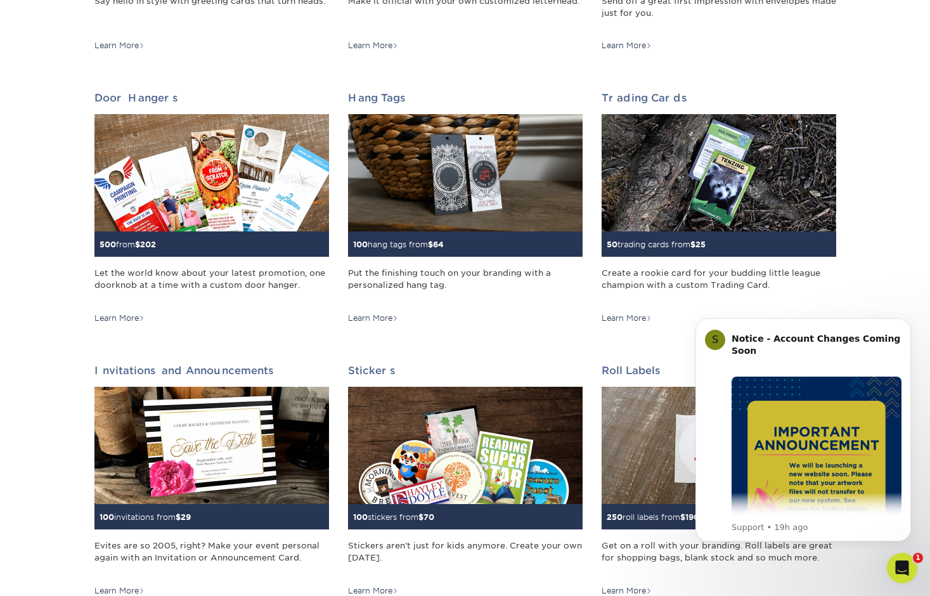
scroll to position [932, 0]
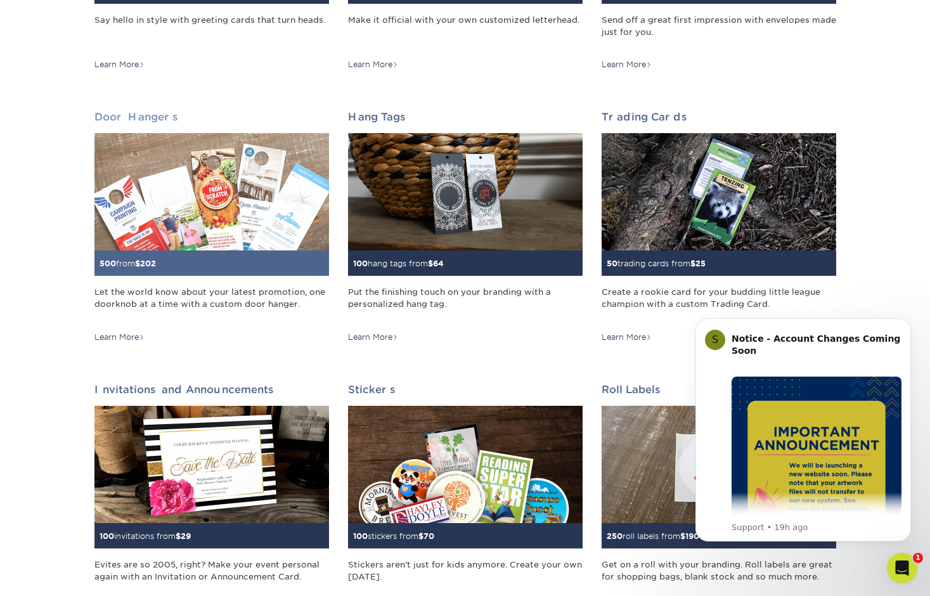
click at [179, 299] on div "Let the world know about your latest promotion, one doorknob at a time with a c…" at bounding box center [211, 304] width 235 height 37
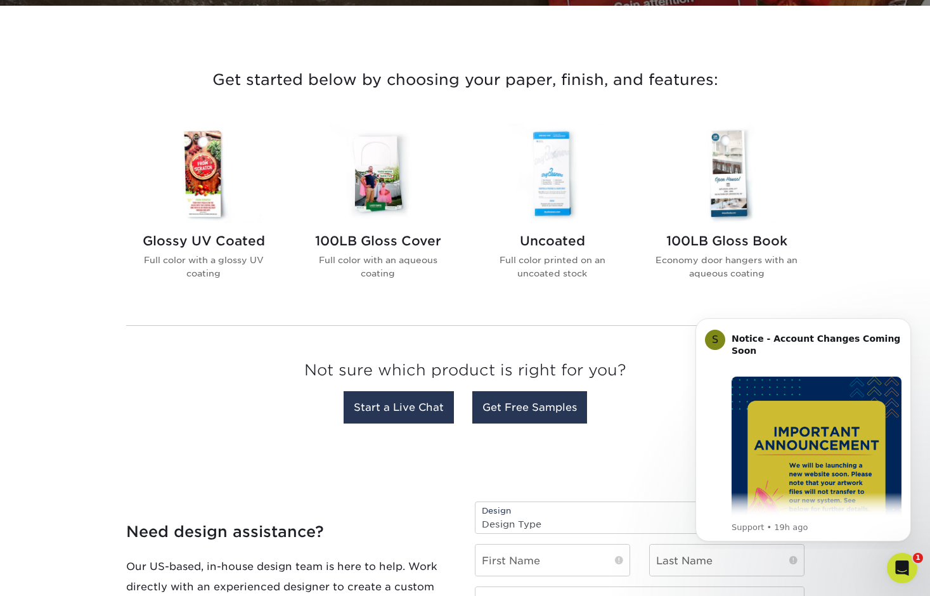
scroll to position [433, 0]
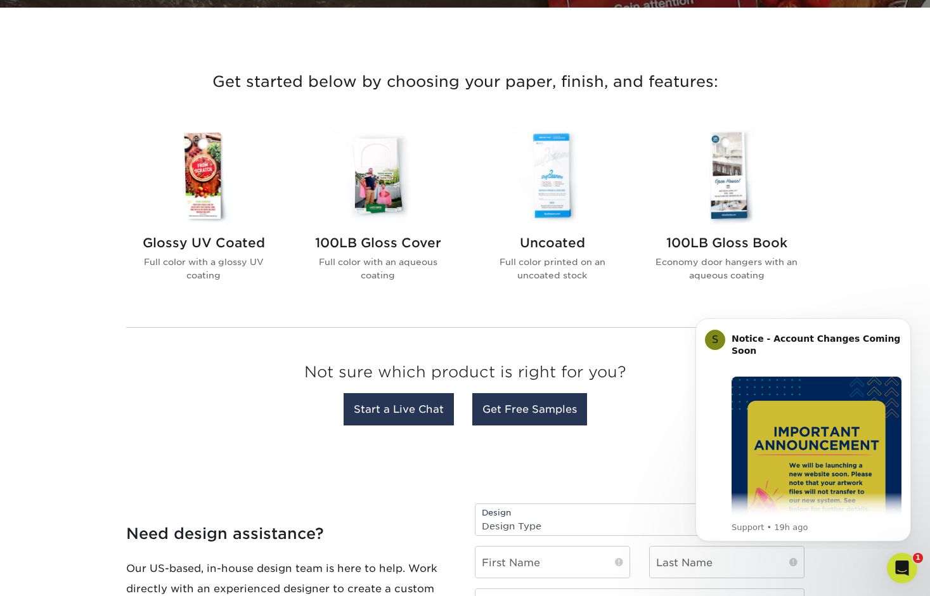
click at [374, 241] on h2 "100LB Gloss Cover" at bounding box center [378, 242] width 144 height 15
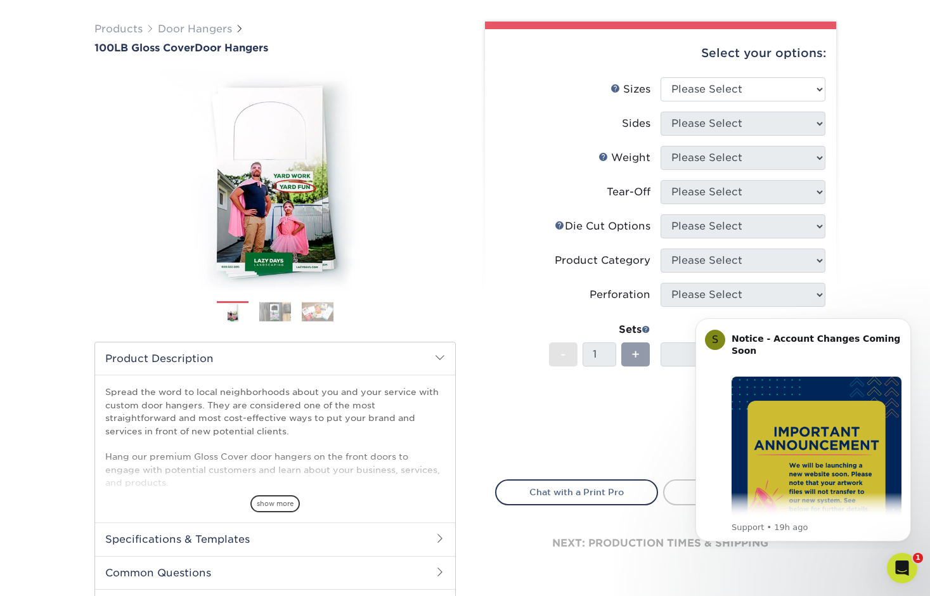
scroll to position [111, 0]
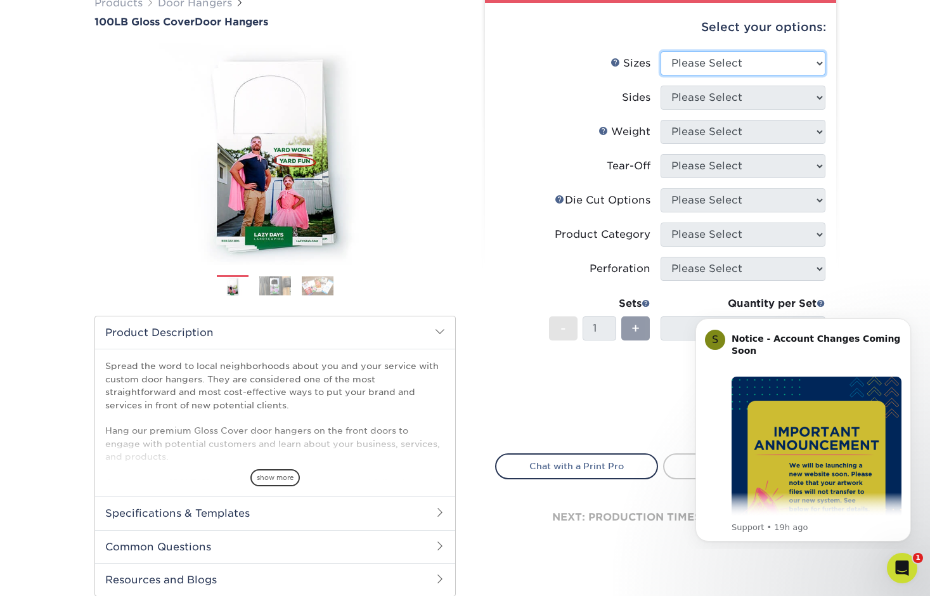
click at [775, 62] on select "Please Select 3.5" x 8.5" 3.5" x 11" 4" x 7" 4.25" x 11" 4.25" x 14"" at bounding box center [743, 63] width 165 height 24
select select "3.50x8.50"
click at [661, 51] on select "Please Select 3.5" x 8.5" 3.5" x 11" 4" x 7" 4.25" x 11" 4.25" x 14"" at bounding box center [743, 63] width 165 height 24
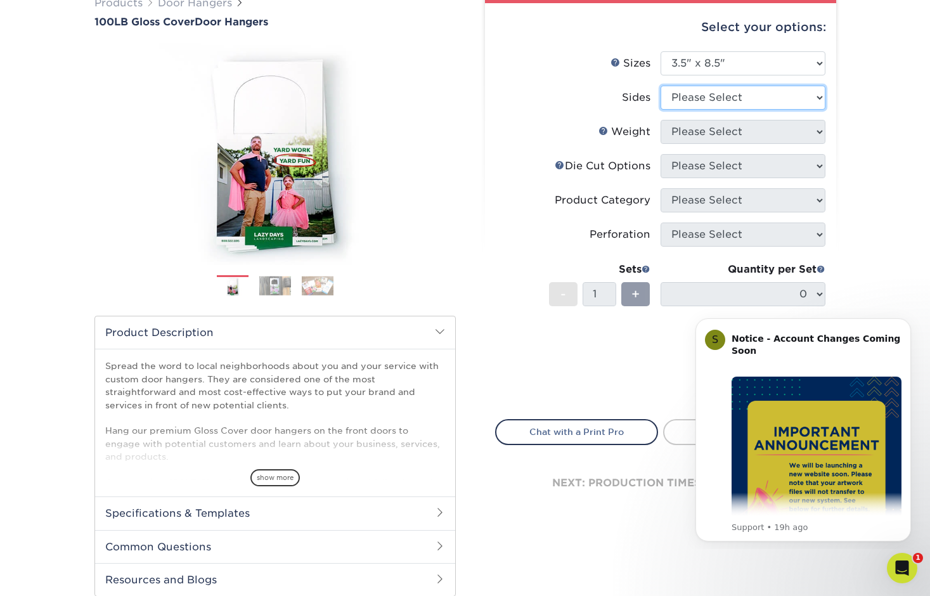
click at [758, 89] on select "Please Select Print Both Sides Print Front Only" at bounding box center [743, 98] width 165 height 24
select select "32d3c223-f82c-492b-b915-ba065a00862f"
click at [661, 86] on select "Please Select Print Both Sides Print Front Only" at bounding box center [743, 98] width 165 height 24
click at [753, 97] on select "Please Select Print Both Sides Print Front Only" at bounding box center [743, 98] width 165 height 24
click at [661, 86] on select "Please Select Print Both Sides Print Front Only" at bounding box center [743, 98] width 165 height 24
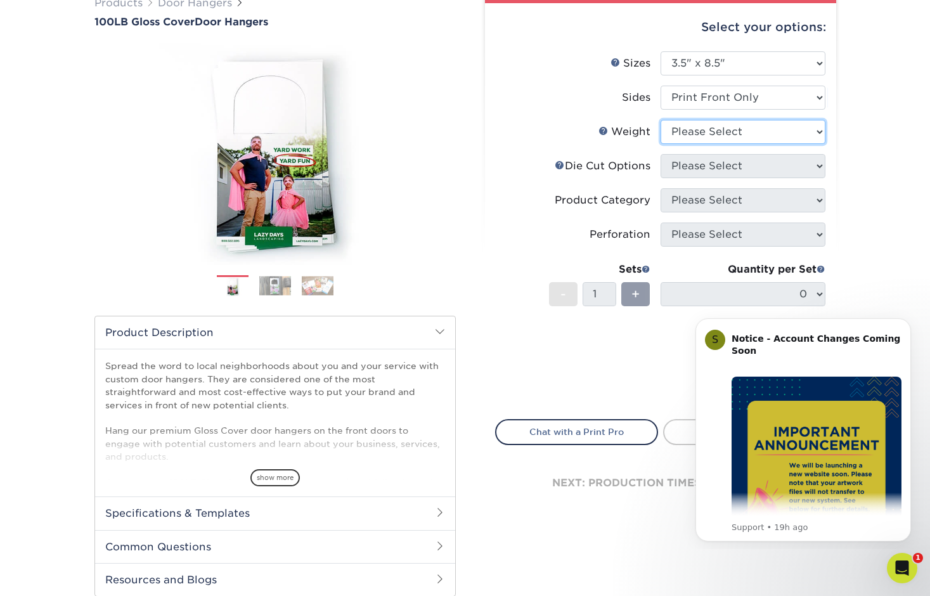
click at [741, 129] on select "Please Select 100LB" at bounding box center [743, 132] width 165 height 24
click at [717, 131] on select "Please Select 100LB" at bounding box center [743, 132] width 165 height 24
select select "100LB"
click at [661, 120] on select "Please Select 100LB" at bounding box center [743, 132] width 165 height 24
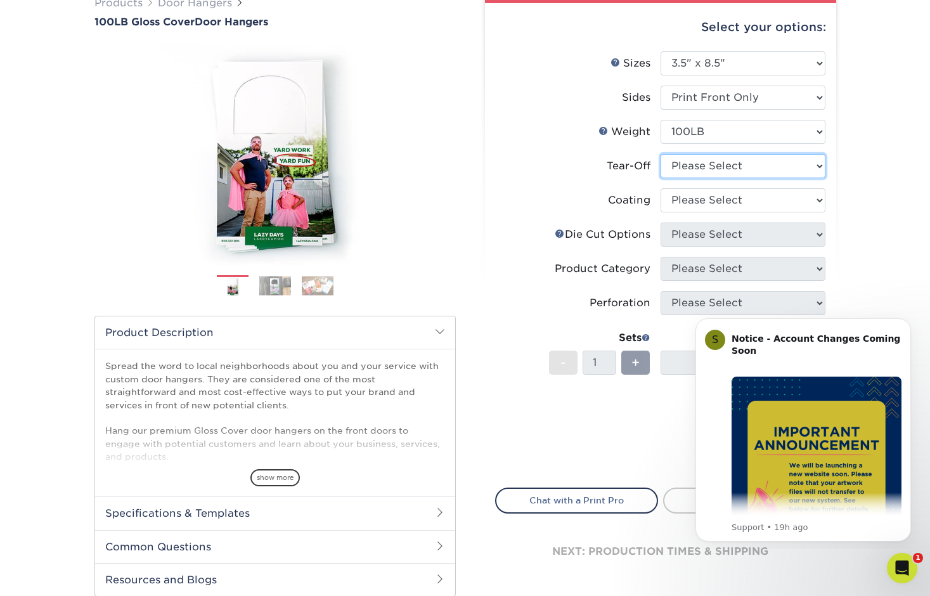
click at [712, 167] on select "Please Select Yes No" at bounding box center [743, 166] width 165 height 24
select select "1"
click at [661, 154] on select "Please Select Yes No" at bounding box center [743, 166] width 165 height 24
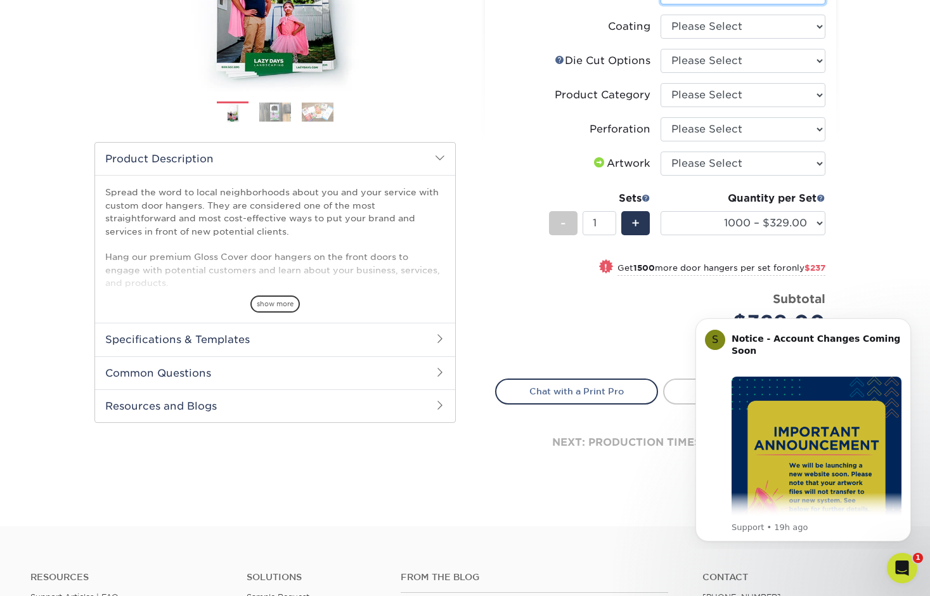
scroll to position [301, 0]
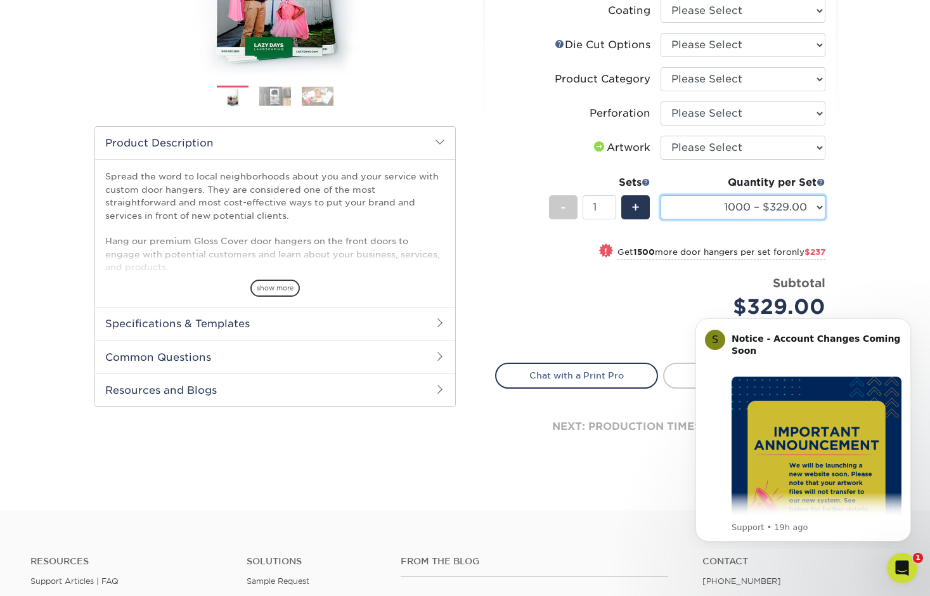
click at [713, 203] on select "1000 – $329.00 2500 – $566.00 5000 – $756.00 10000 – $1370.00 15000 – $1984.00 …" at bounding box center [743, 207] width 165 height 24
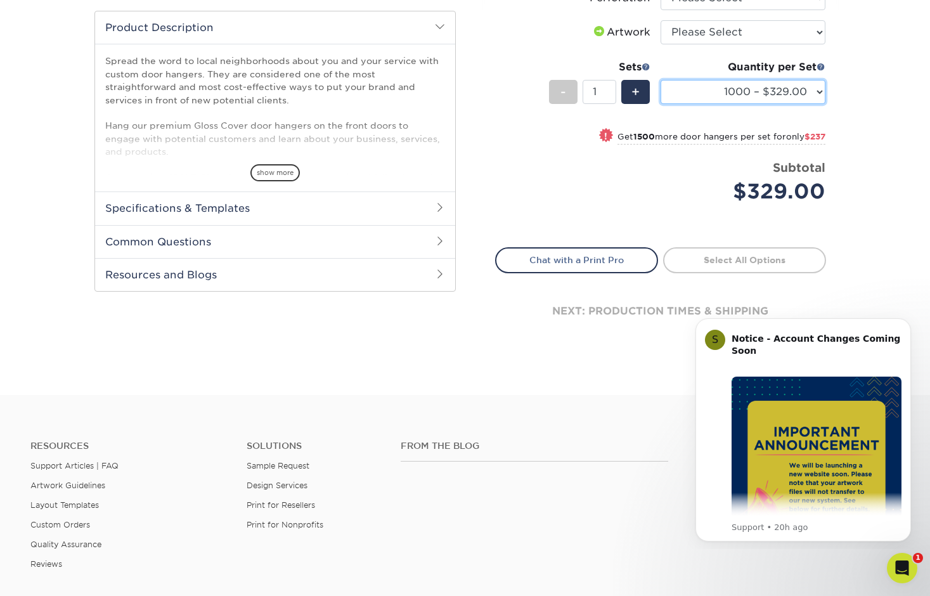
scroll to position [417, 0]
click at [897, 563] on icon "Open Intercom Messenger" at bounding box center [900, 566] width 21 height 21
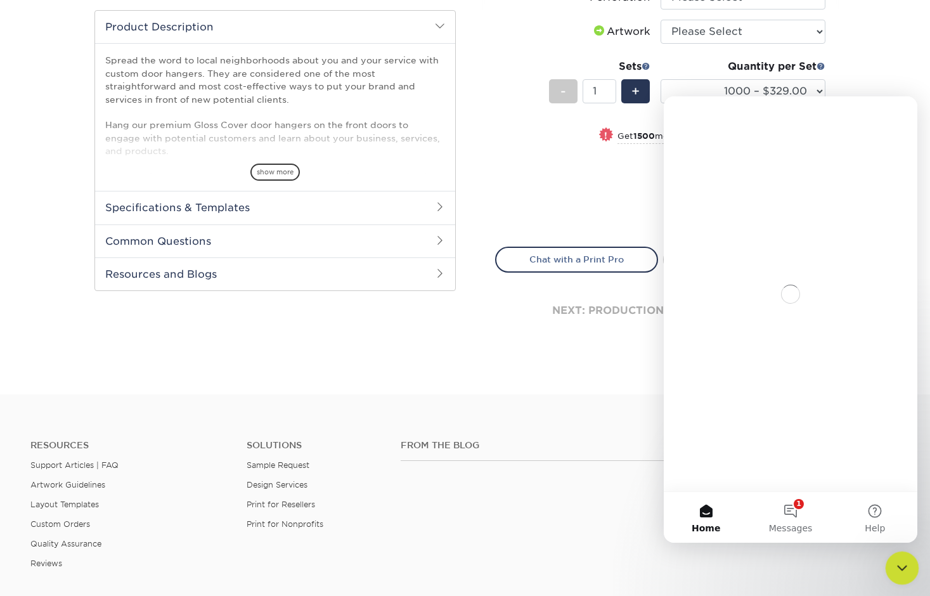
scroll to position [0, 0]
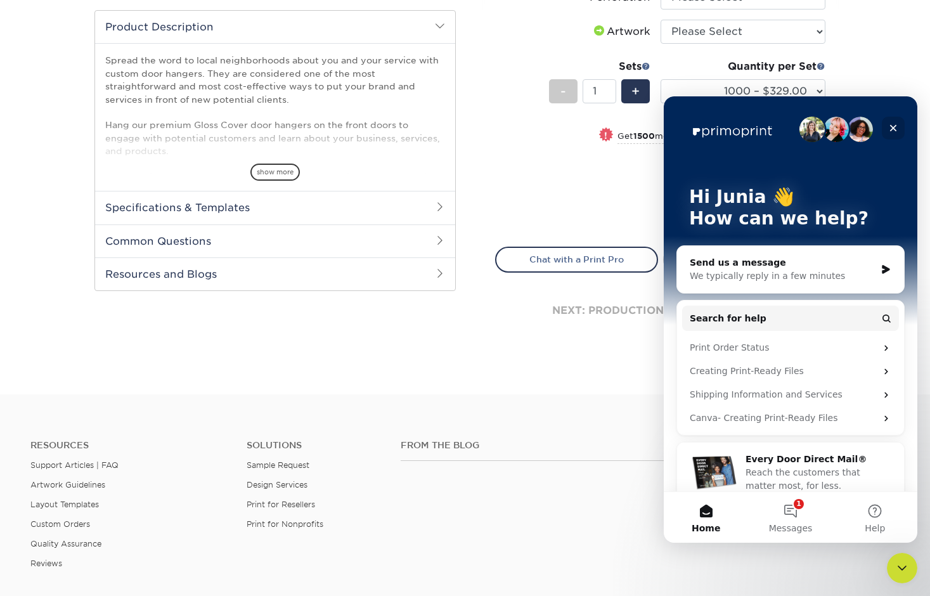
click at [890, 128] on icon "Close" at bounding box center [893, 128] width 10 height 10
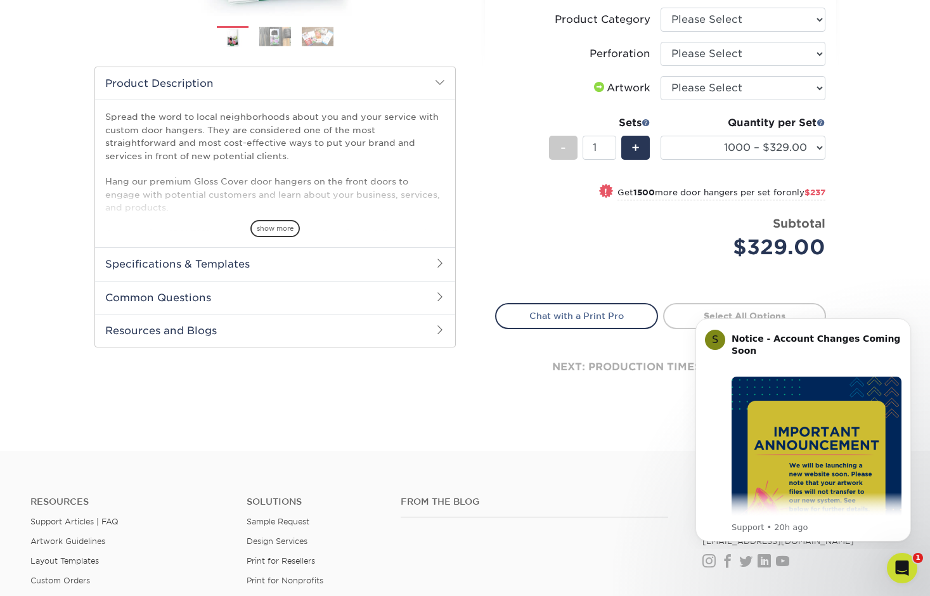
scroll to position [360, 0]
click at [847, 405] on img "Message content" at bounding box center [817, 462] width 170 height 170
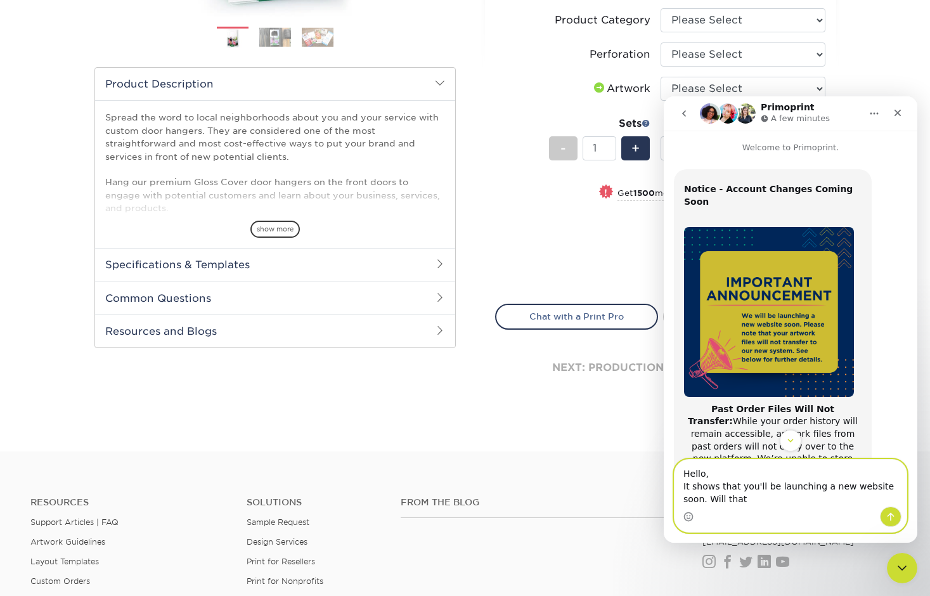
scroll to position [1, 0]
drag, startPoint x: 730, startPoint y: 503, endPoint x: 671, endPoint y: 501, distance: 59.0
click at [668, 505] on div "Hello, It shows that you'll be launching a new website soon. Will that Hello, I…" at bounding box center [791, 496] width 254 height 74
type textarea "Hello, It shows that you'll be launching a new website soon. If I order here, w…"
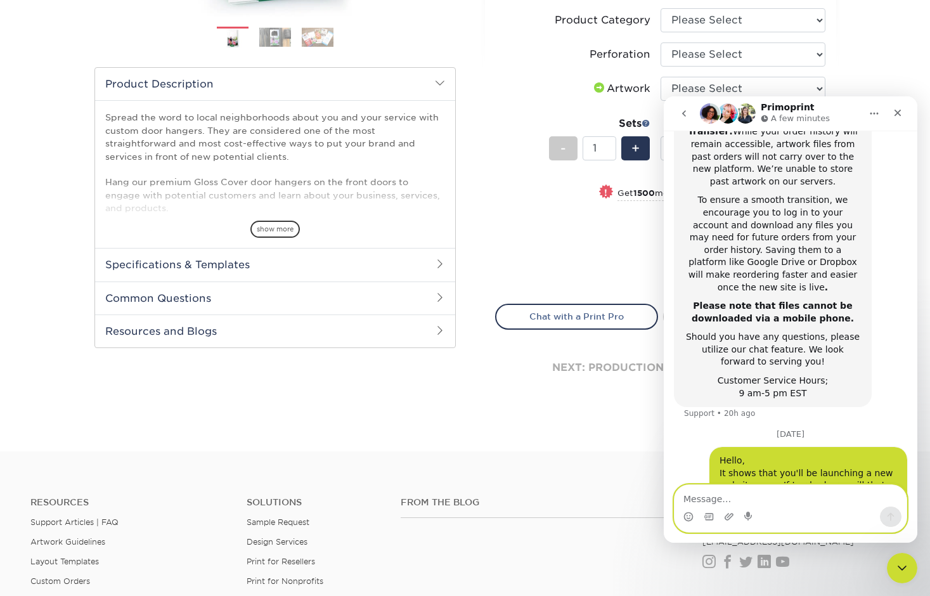
scroll to position [294, 0]
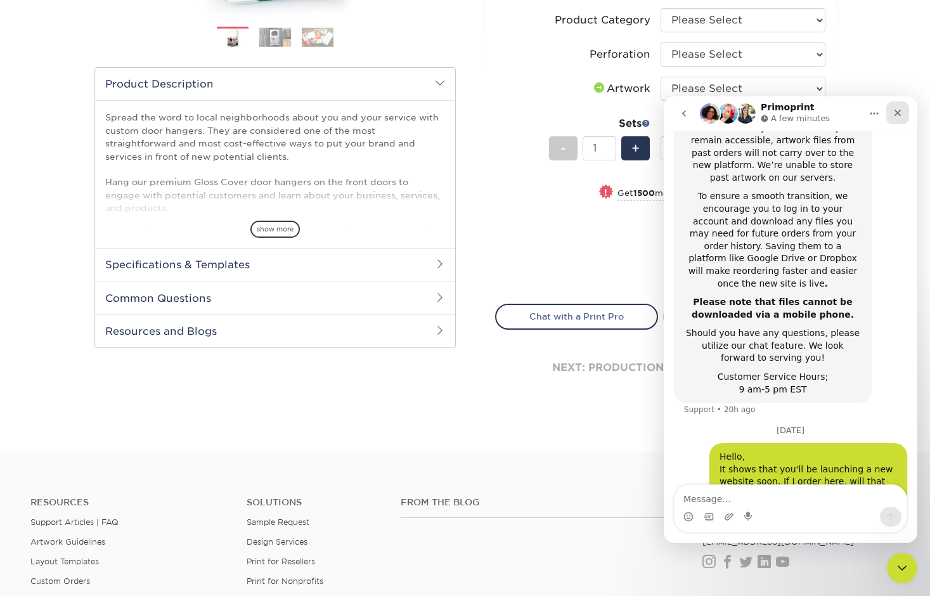
click at [894, 116] on icon "Close" at bounding box center [898, 113] width 10 height 10
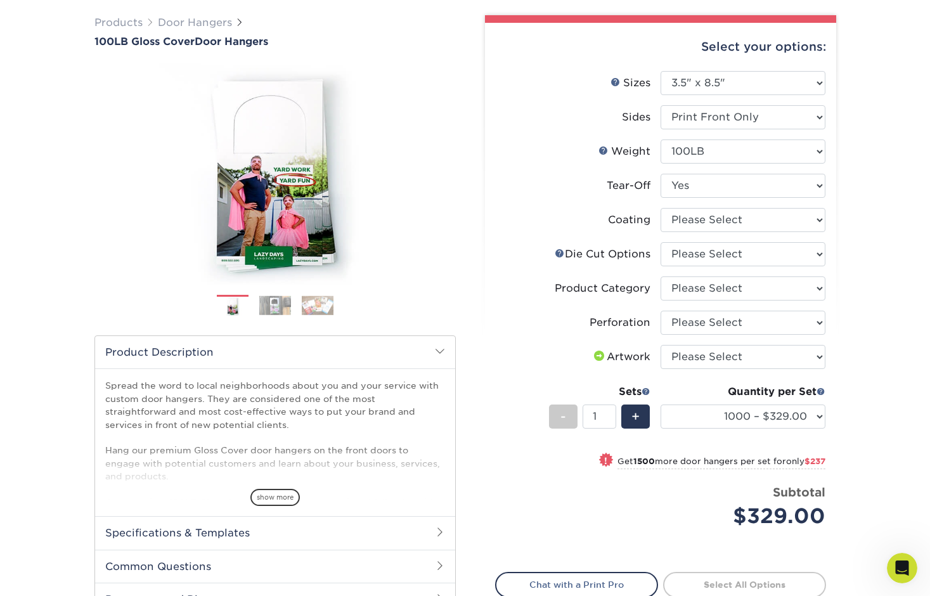
scroll to position [90, 0]
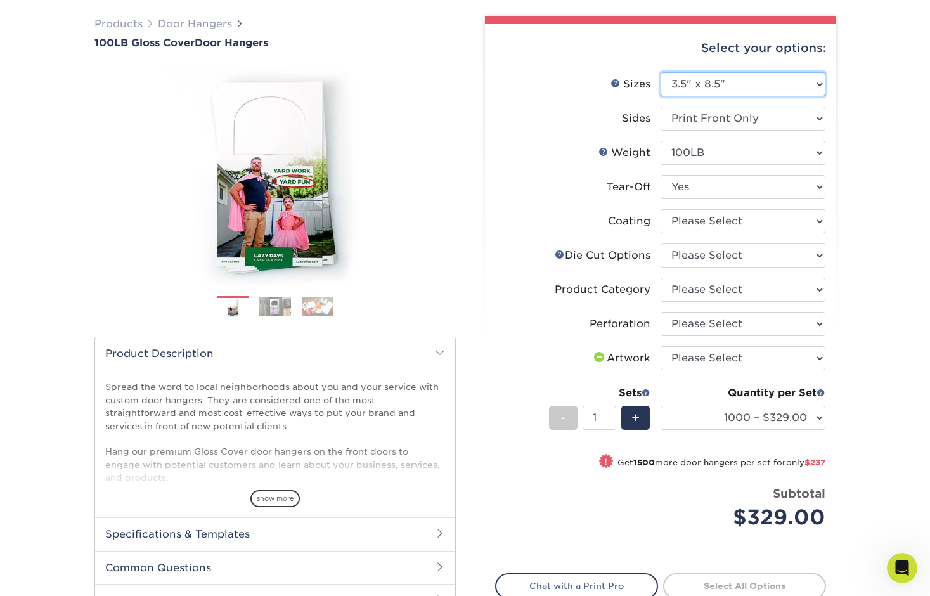
click at [768, 77] on select "Please Select 3.5" x 8.5" 3.5" x 11" 4" x 7" 4.25" x 11" 4.25" x 14"" at bounding box center [743, 84] width 165 height 24
select select "4.00x7.00"
click at [661, 72] on select "Please Select 3.5" x 8.5" 3.5" x 11" 4" x 7" 4.25" x 11" 4.25" x 14"" at bounding box center [743, 84] width 165 height 24
select select "-1"
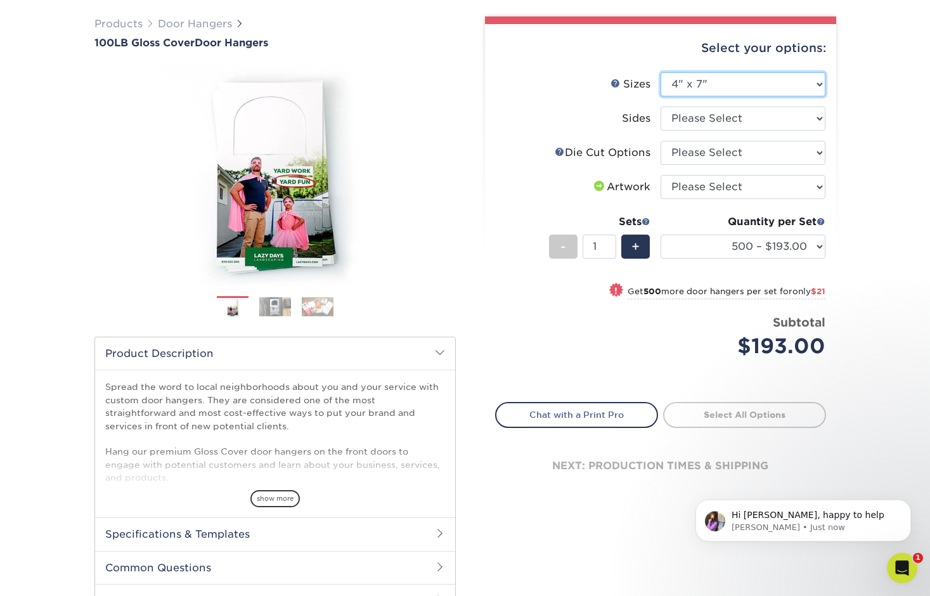
scroll to position [360, 0]
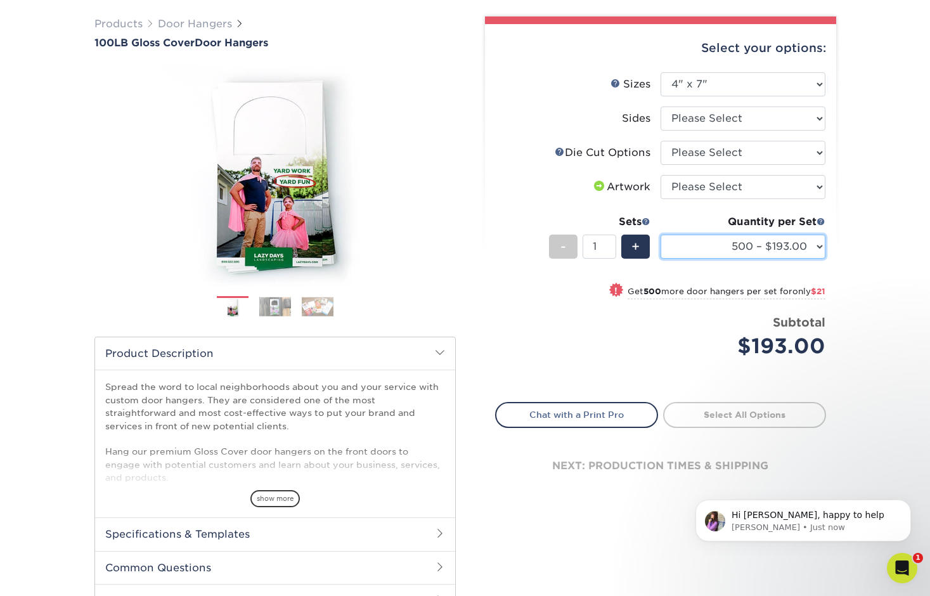
click at [737, 246] on select "500 – $193.00 1000 – $214.00 2500 – $318.00 5000 – $545.00 10000 – $1047.00 150…" at bounding box center [743, 247] width 165 height 24
click at [713, 244] on select "500 – $193.00 1000 – $214.00 2500 – $318.00 5000 – $545.00 10000 – $1047.00 150…" at bounding box center [743, 247] width 165 height 24
click at [892, 564] on icon "Open Intercom Messenger" at bounding box center [900, 566] width 21 height 21
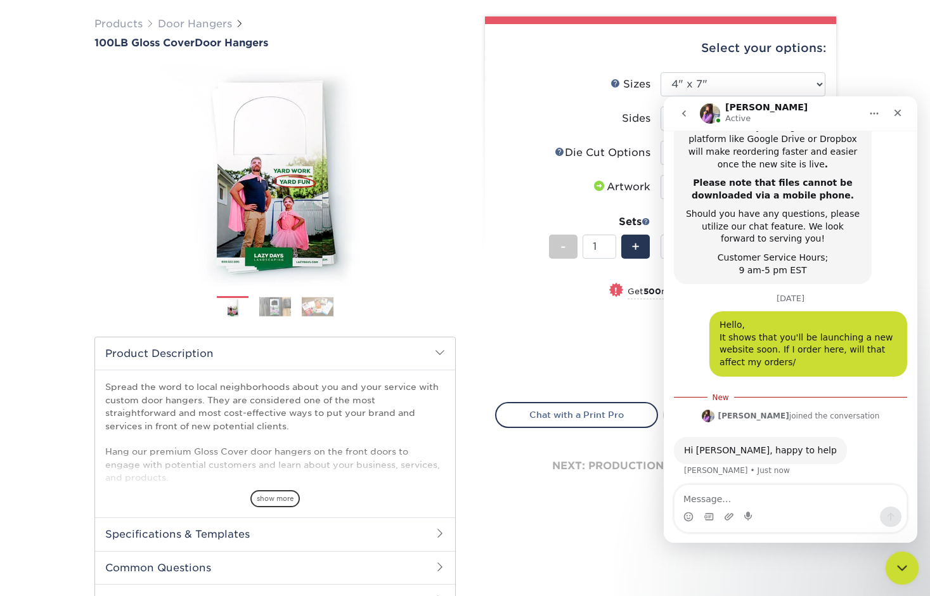
scroll to position [430, 0]
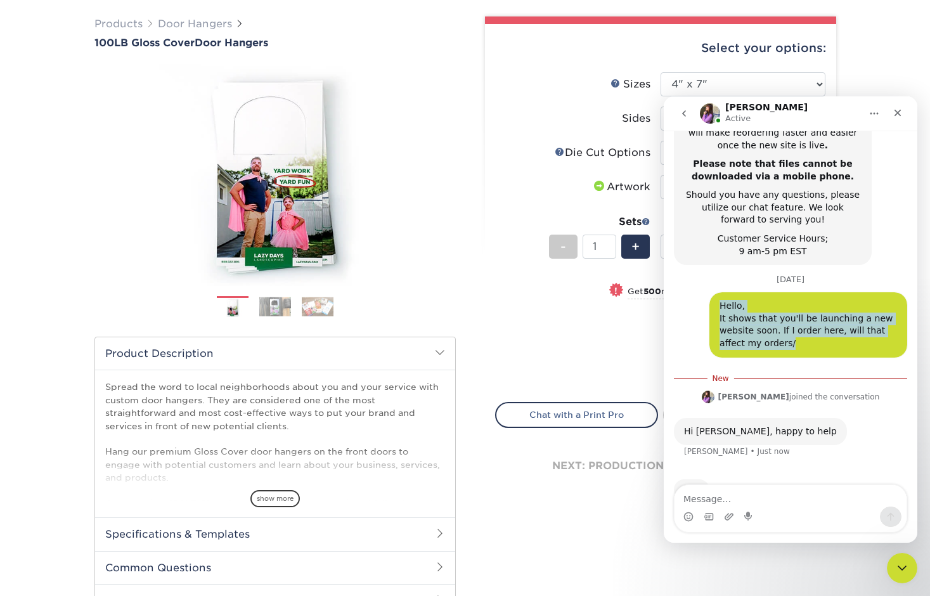
drag, startPoint x: 772, startPoint y: 306, endPoint x: 715, endPoint y: 265, distance: 70.0
click at [715, 292] on div "Hello, It shows that you'll be launching a new website soon. If I order here, w…" at bounding box center [809, 324] width 198 height 65
copy div "Hello, It shows that you'll be launching a new website soon. If I order here, w…"
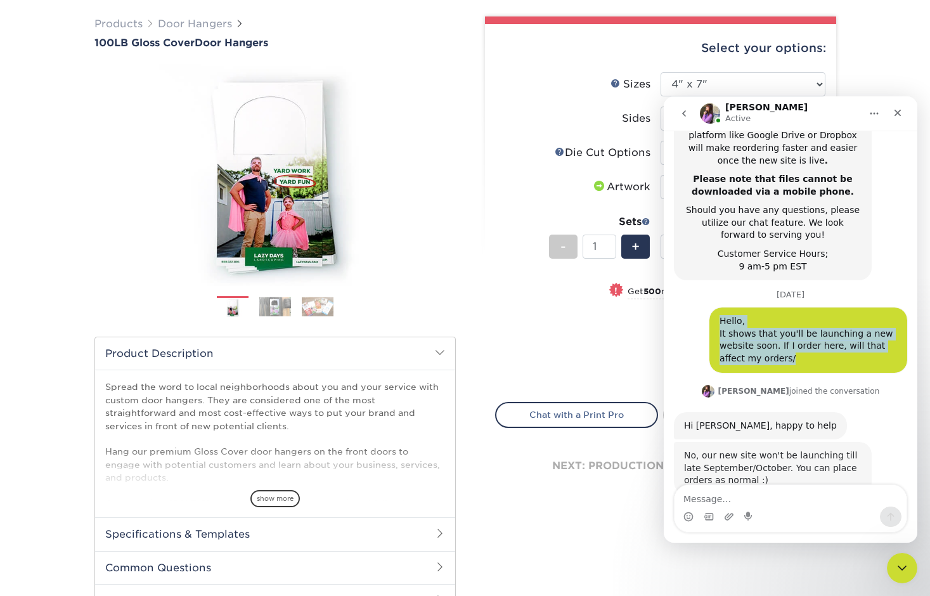
scroll to position [414, 0]
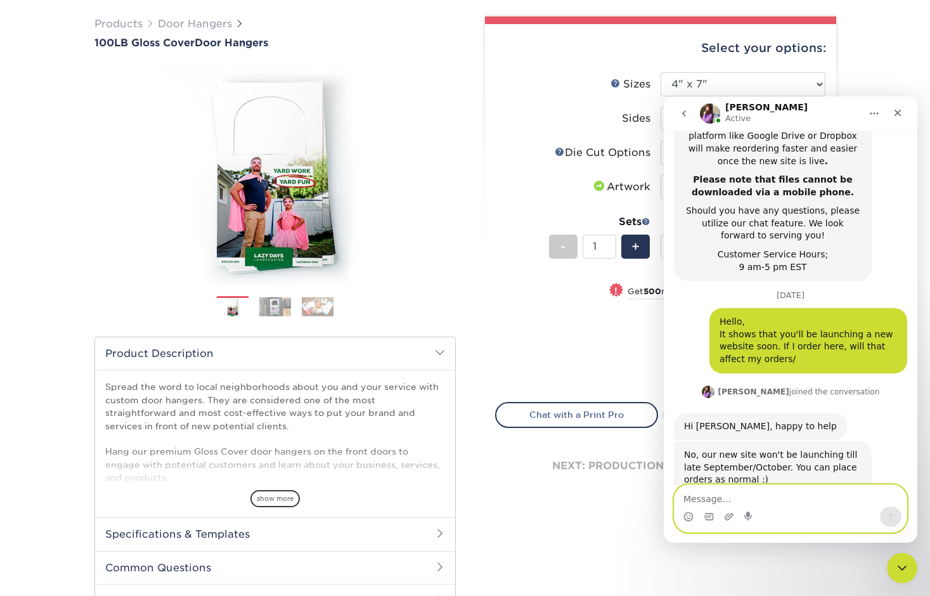
click at [791, 497] on textarea "Message…" at bounding box center [791, 496] width 232 height 22
type textarea "Thanks"
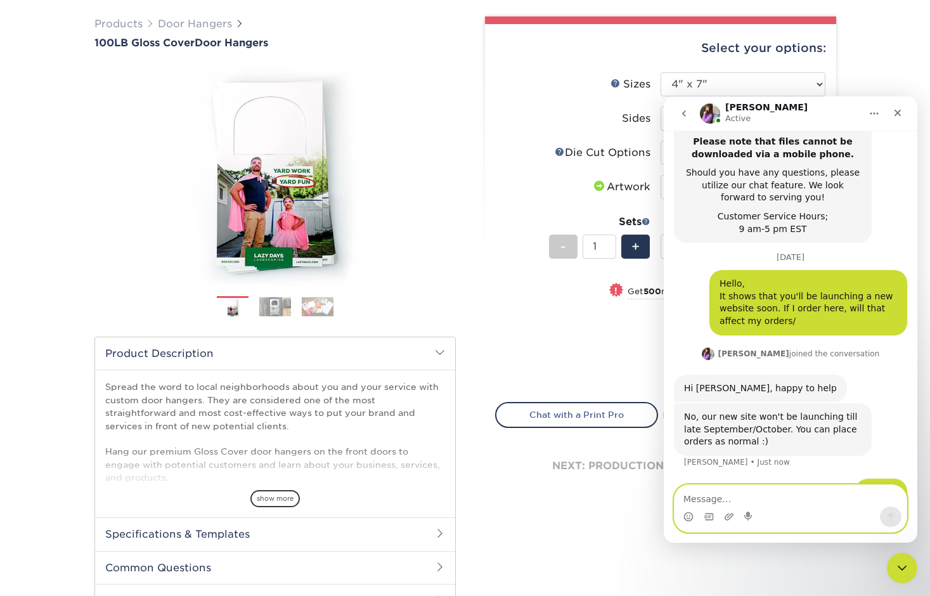
scroll to position [501, 0]
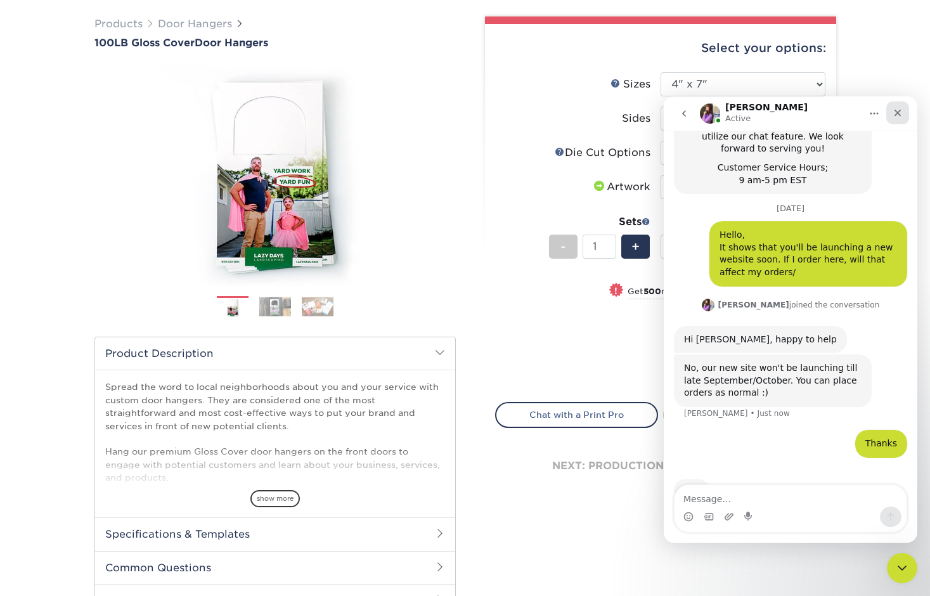
click at [902, 110] on icon "Close" at bounding box center [898, 113] width 10 height 10
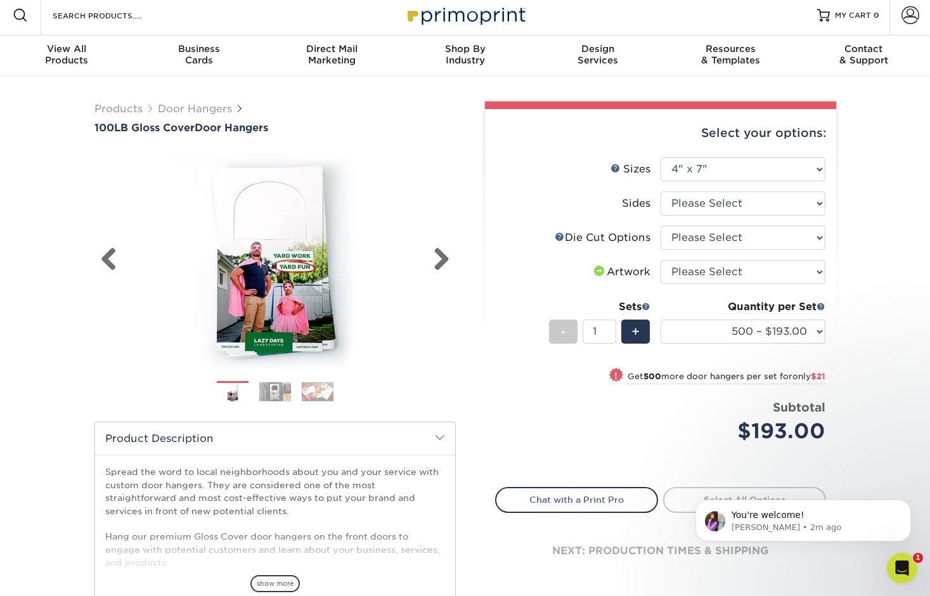
scroll to position [0, 0]
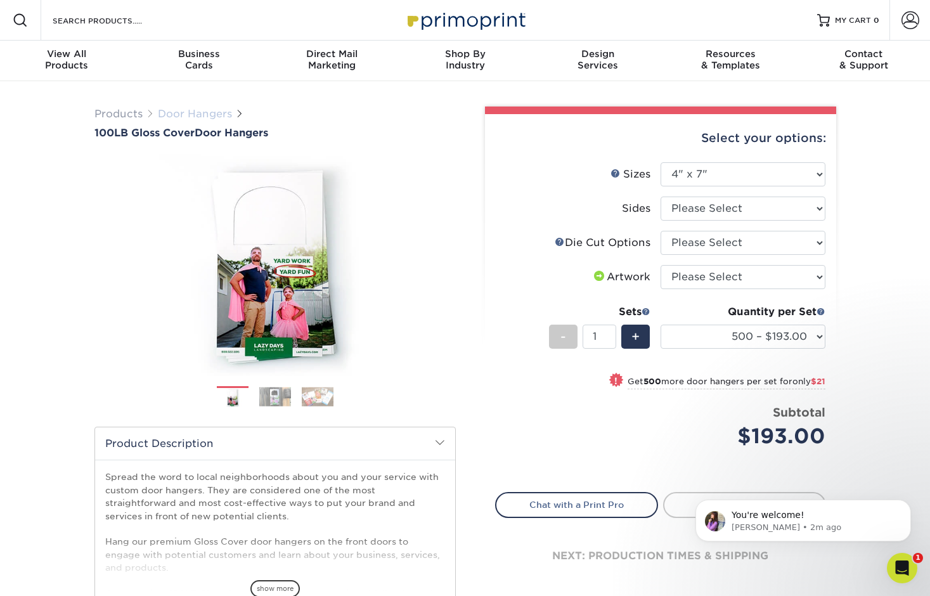
click at [186, 113] on link "Door Hangers" at bounding box center [195, 114] width 74 height 12
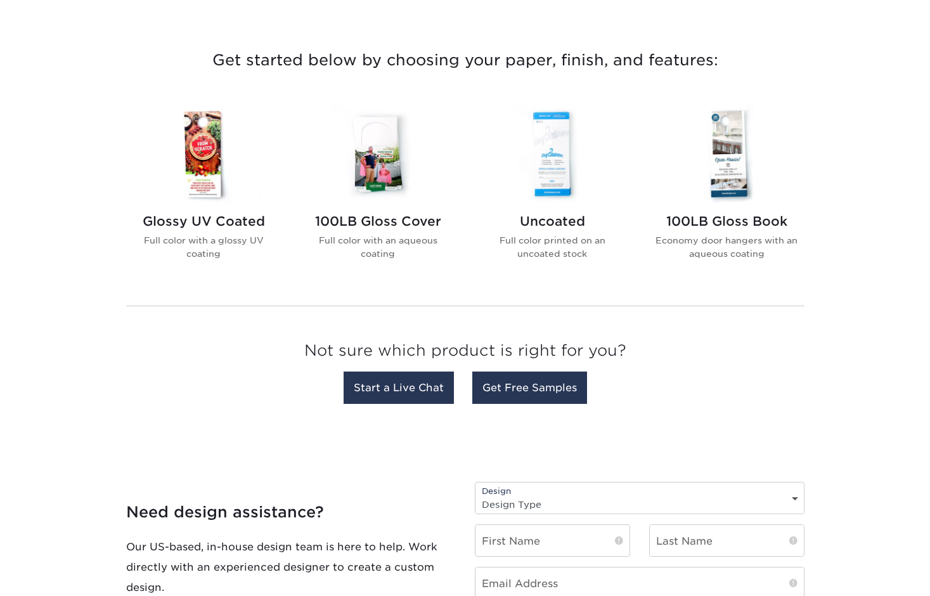
scroll to position [449, 0]
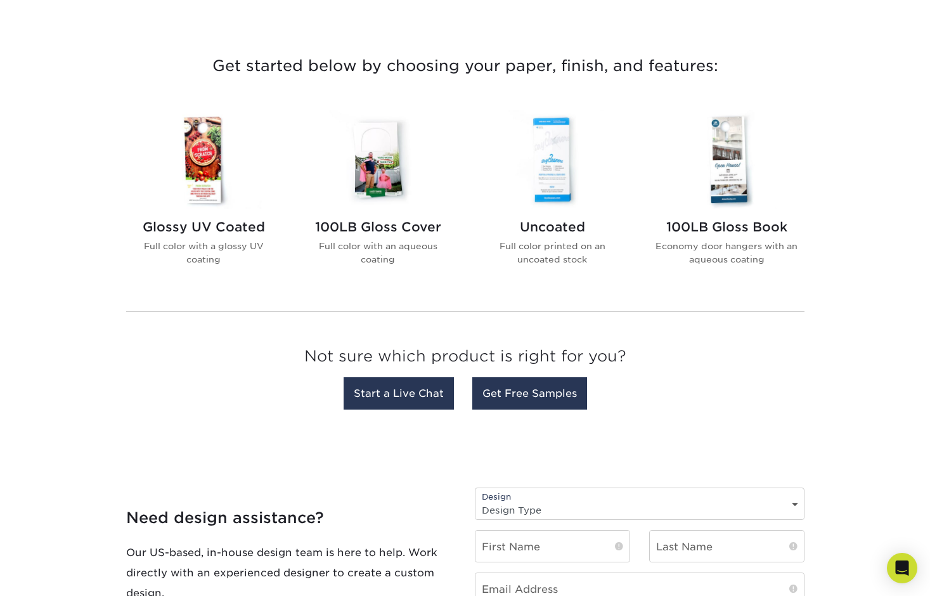
click at [213, 226] on h2 "Glossy UV Coated" at bounding box center [204, 226] width 144 height 15
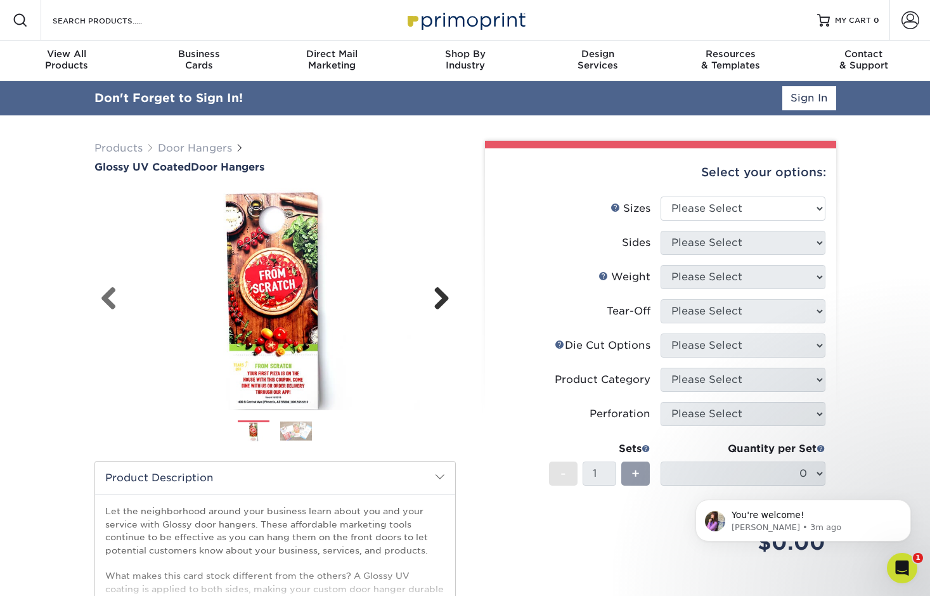
click at [444, 297] on link "Next" at bounding box center [436, 299] width 25 height 25
